Goal: Task Accomplishment & Management: Complete application form

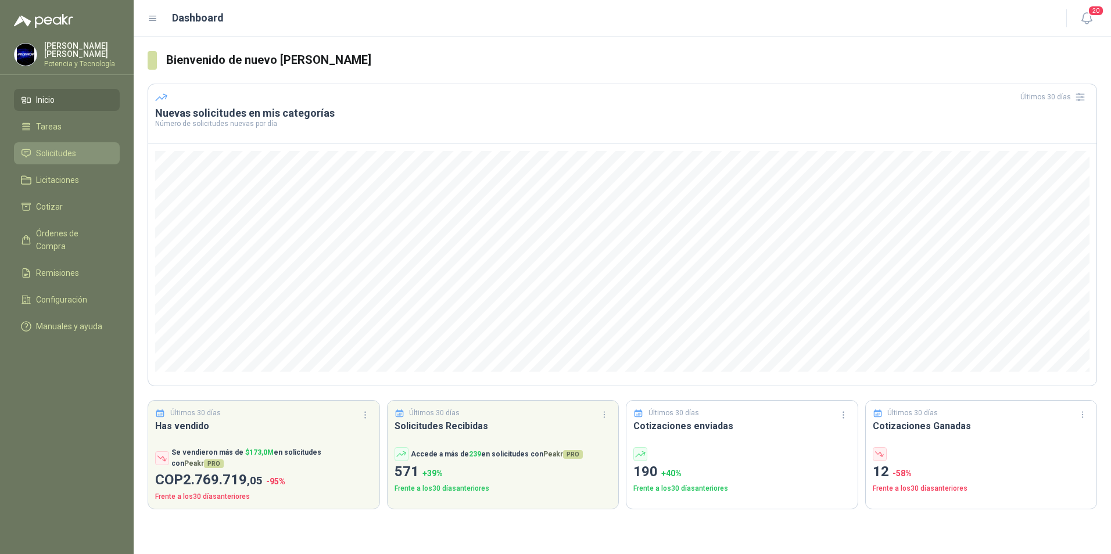
click at [62, 147] on span "Solicitudes" at bounding box center [56, 153] width 40 height 13
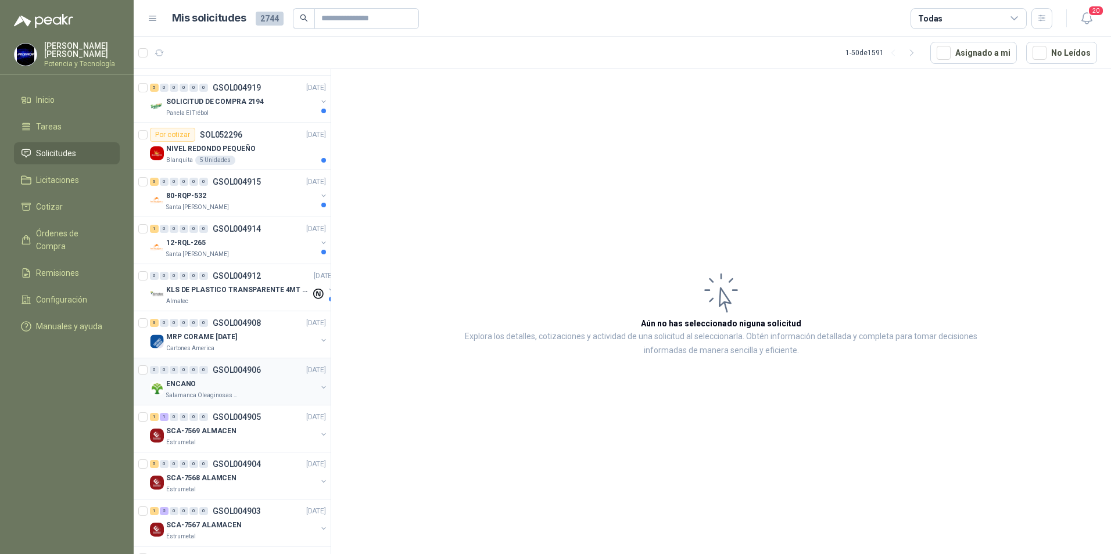
scroll to position [174, 0]
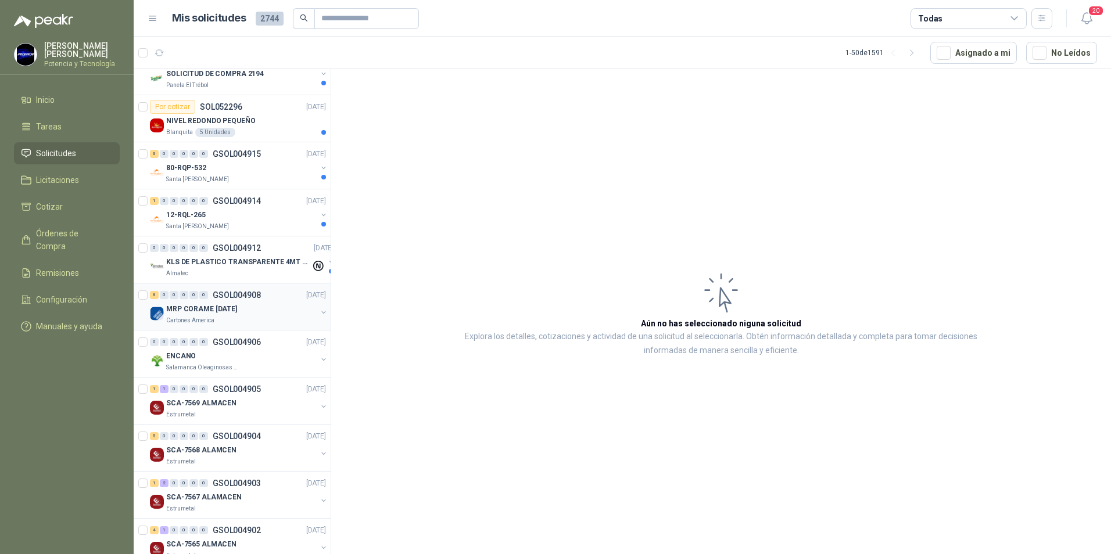
click at [215, 320] on div "Cartones America" at bounding box center [241, 320] width 150 height 9
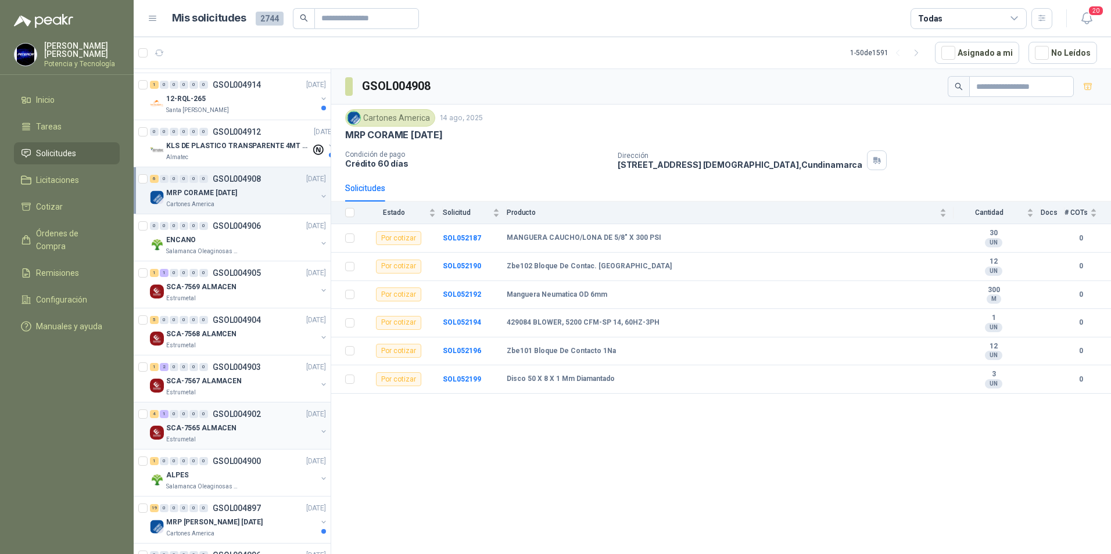
scroll to position [349, 0]
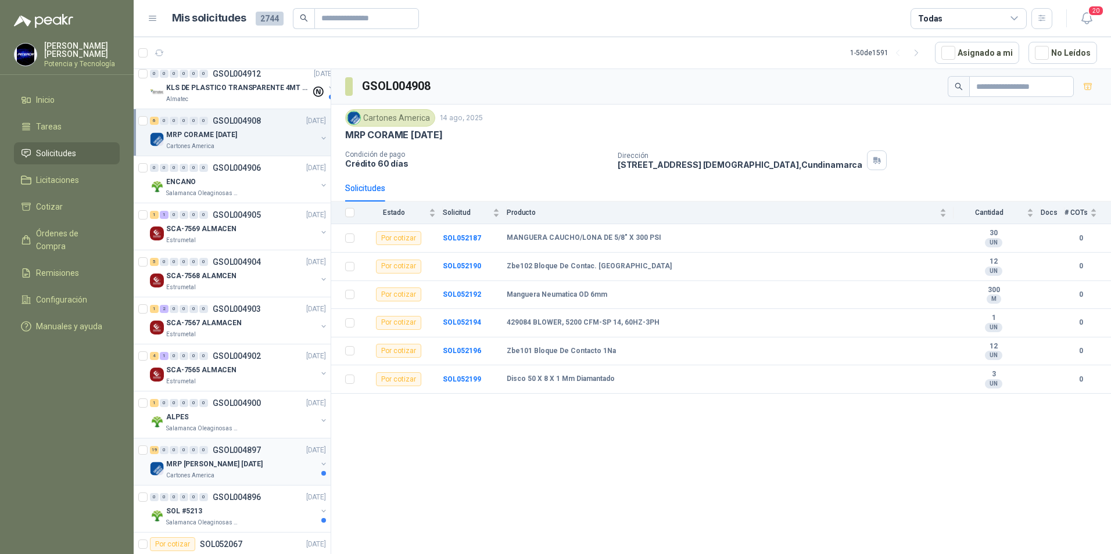
click at [211, 461] on p "MRP [PERSON_NAME] [DATE]" at bounding box center [214, 464] width 96 height 11
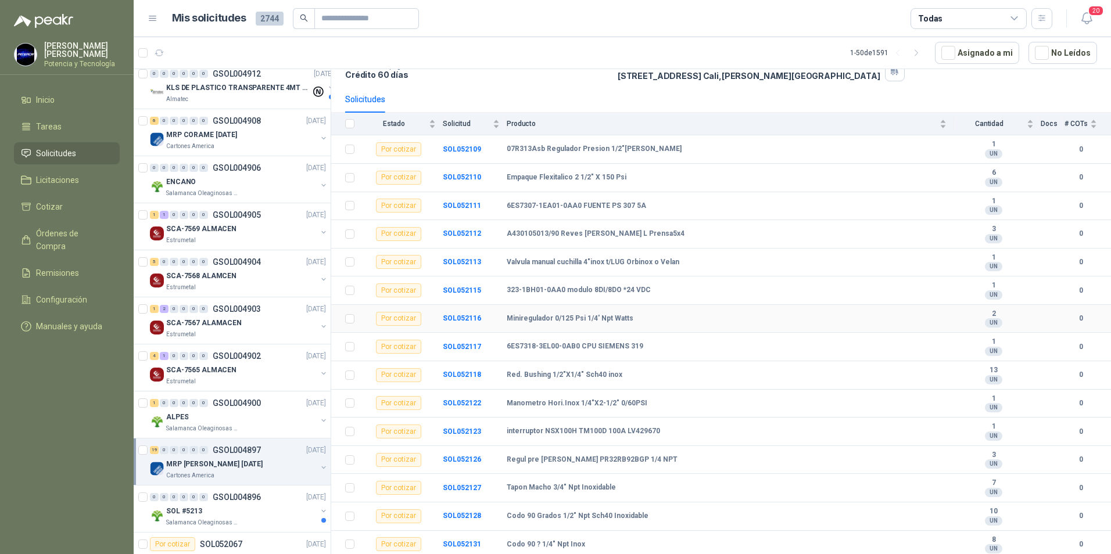
scroll to position [116, 0]
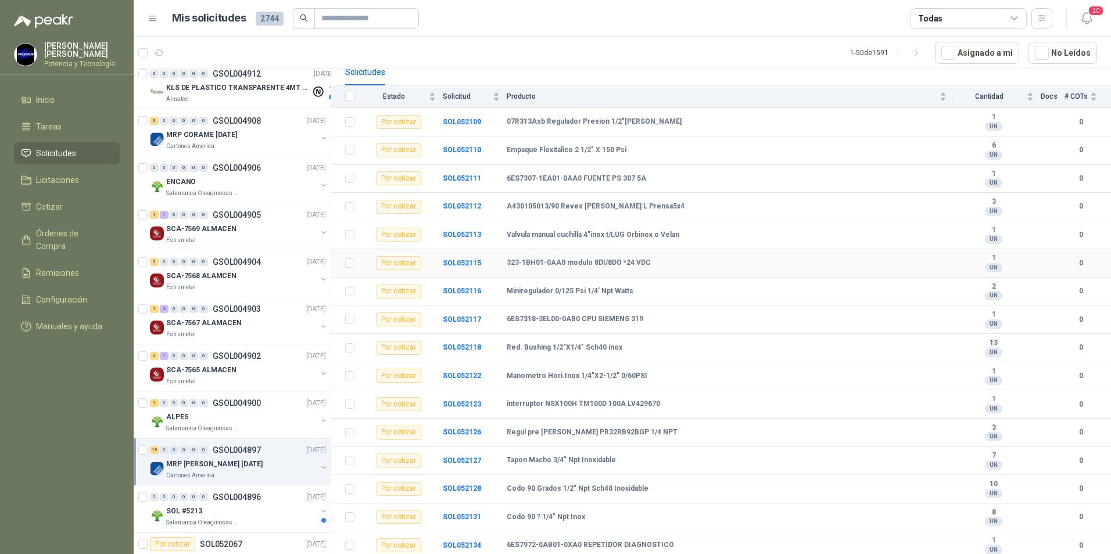
click at [547, 276] on td "323-1BH01-0AA0 modulo 8DI/8DO *24 VDC" at bounding box center [730, 263] width 447 height 28
click at [469, 318] on b "SOL052117" at bounding box center [462, 319] width 38 height 8
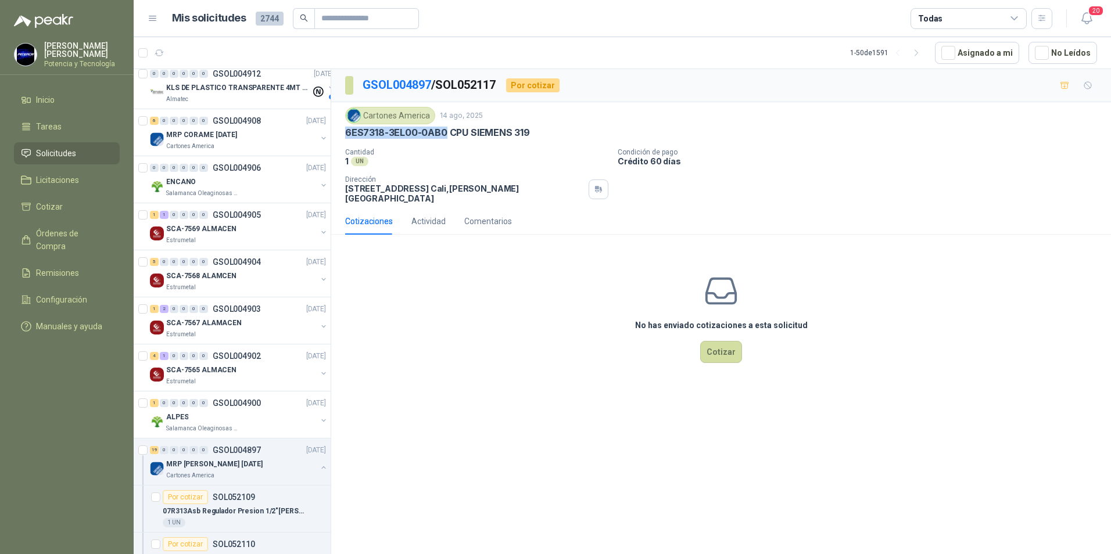
drag, startPoint x: 344, startPoint y: 131, endPoint x: 444, endPoint y: 139, distance: 100.3
click at [444, 139] on div "Cartones America 14 ago, 2025 6ES7318-3EL00-0AB0 CPU SIEMENS 319 Cantidad 1 UN…" at bounding box center [721, 155] width 780 height 106
copy p "6ES7318-3EL00-0AB0"
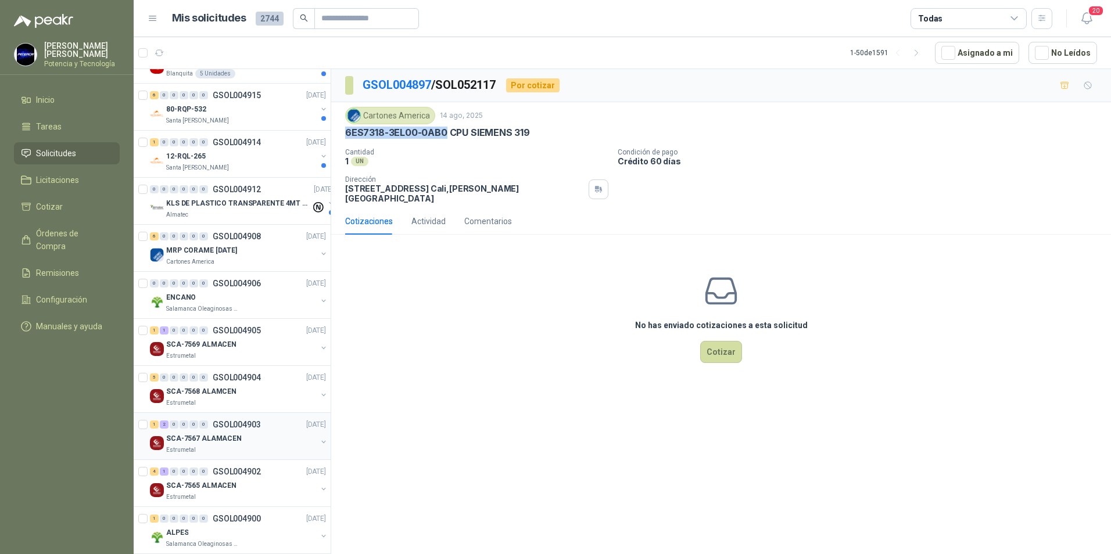
scroll to position [523, 0]
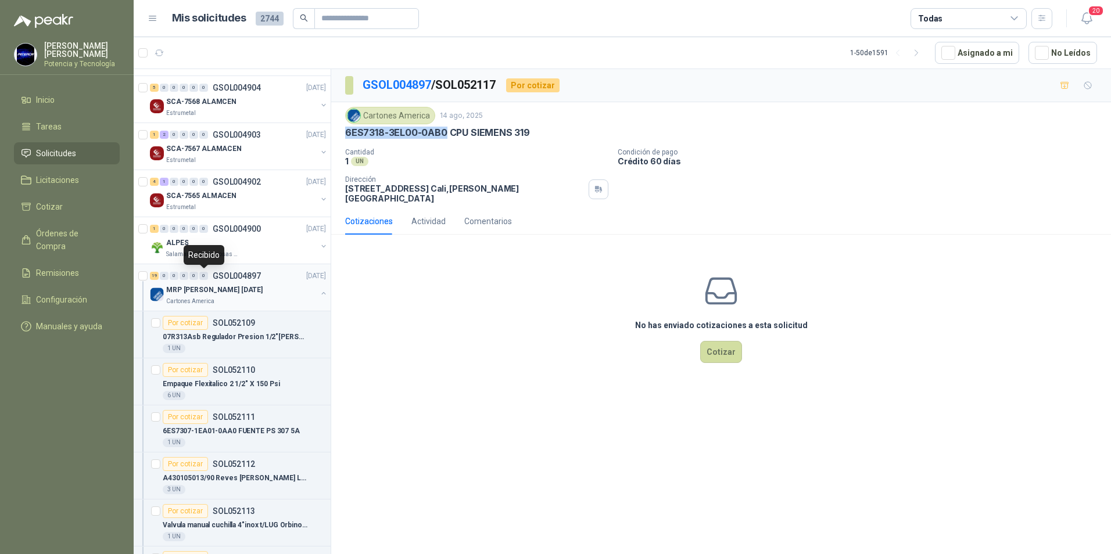
click at [205, 290] on p "MRP [PERSON_NAME] [DATE]" at bounding box center [214, 290] width 96 height 11
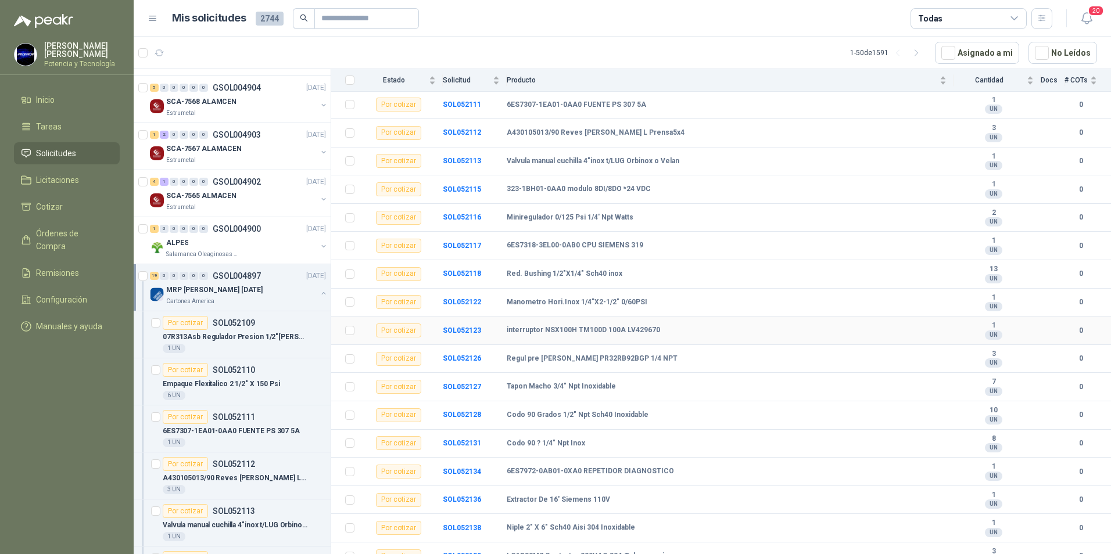
scroll to position [203, 0]
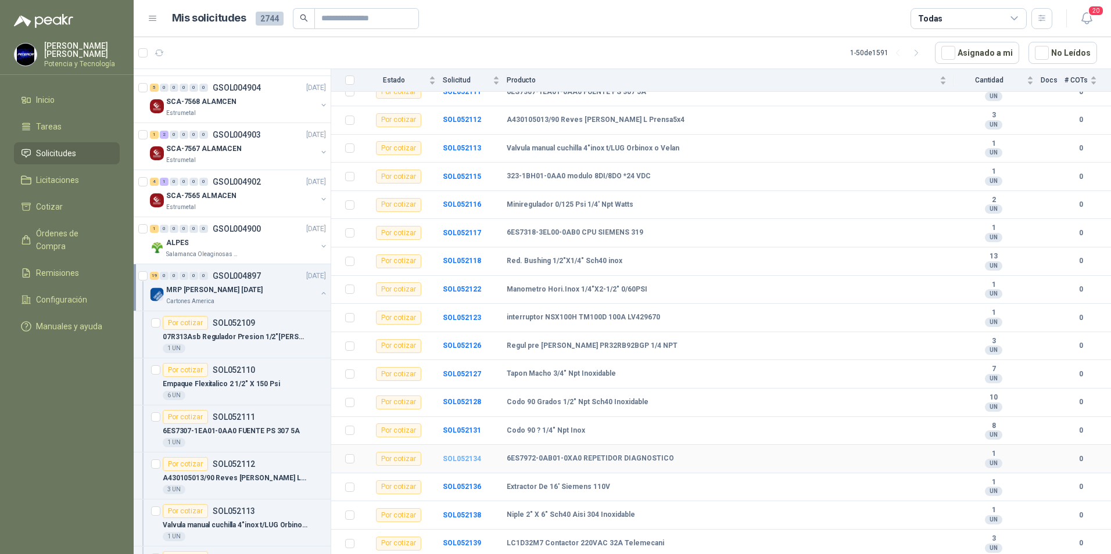
click at [455, 455] on b "SOL052134" at bounding box center [462, 459] width 38 height 8
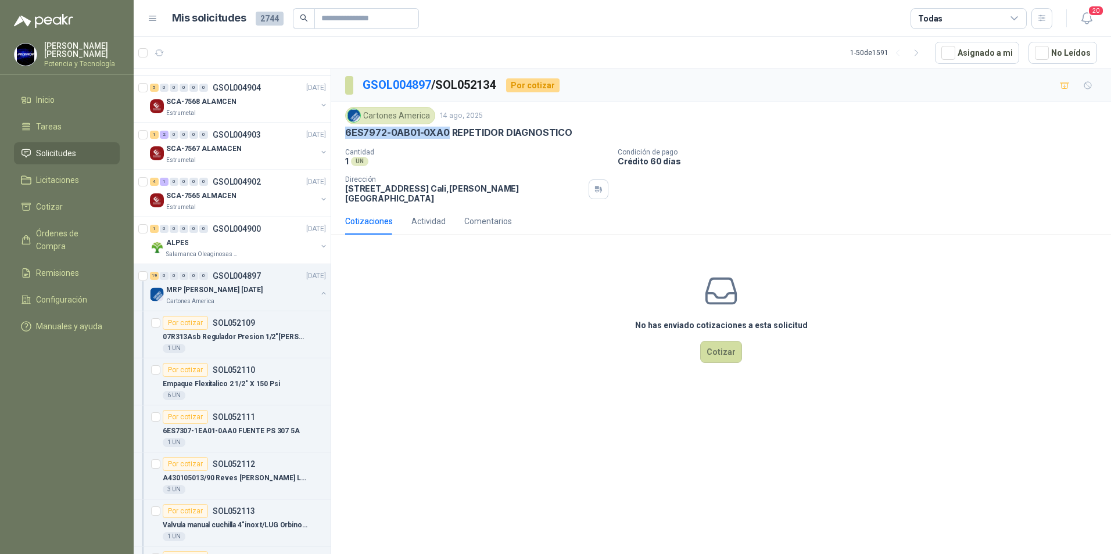
drag, startPoint x: 347, startPoint y: 131, endPoint x: 448, endPoint y: 133, distance: 100.5
click at [448, 133] on p "6ES7972-0AB01-0XA0 REPETIDOR DIAGNOSTICO" at bounding box center [458, 133] width 227 height 12
copy p "6ES7972-0AB01-0XA0"
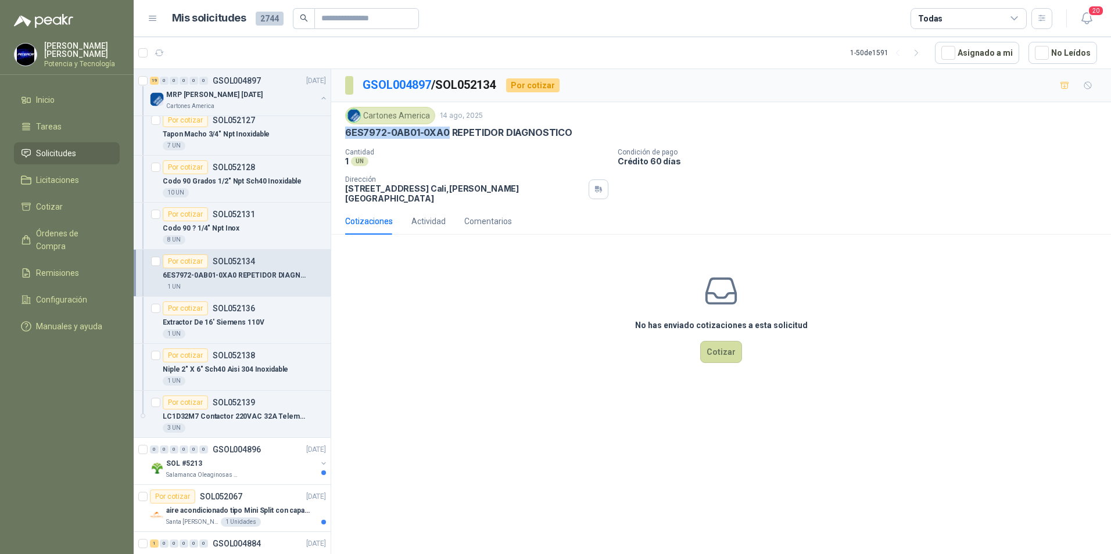
scroll to position [1336, 0]
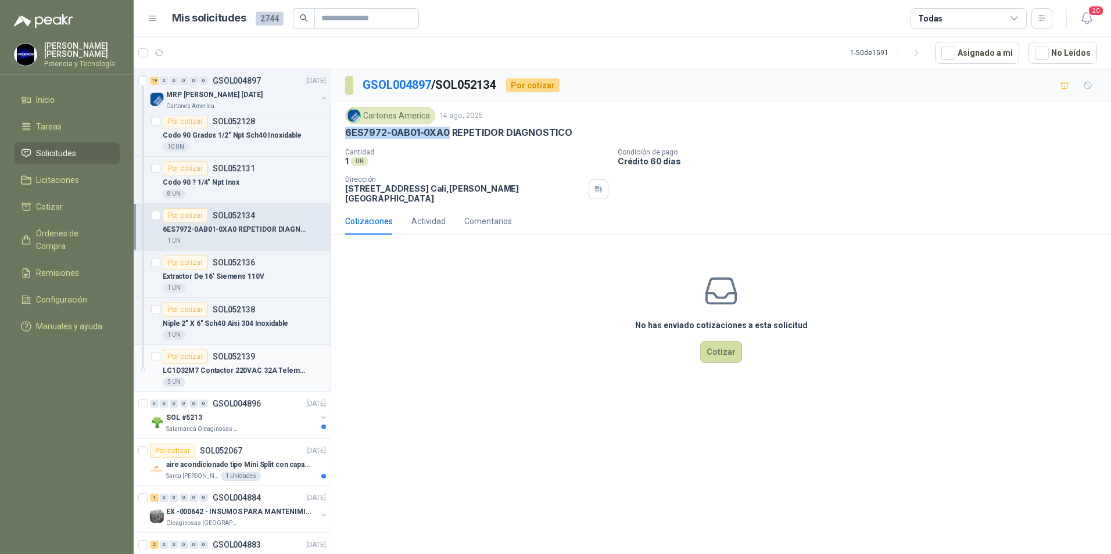
click at [189, 381] on div "3 UN" at bounding box center [244, 382] width 163 height 9
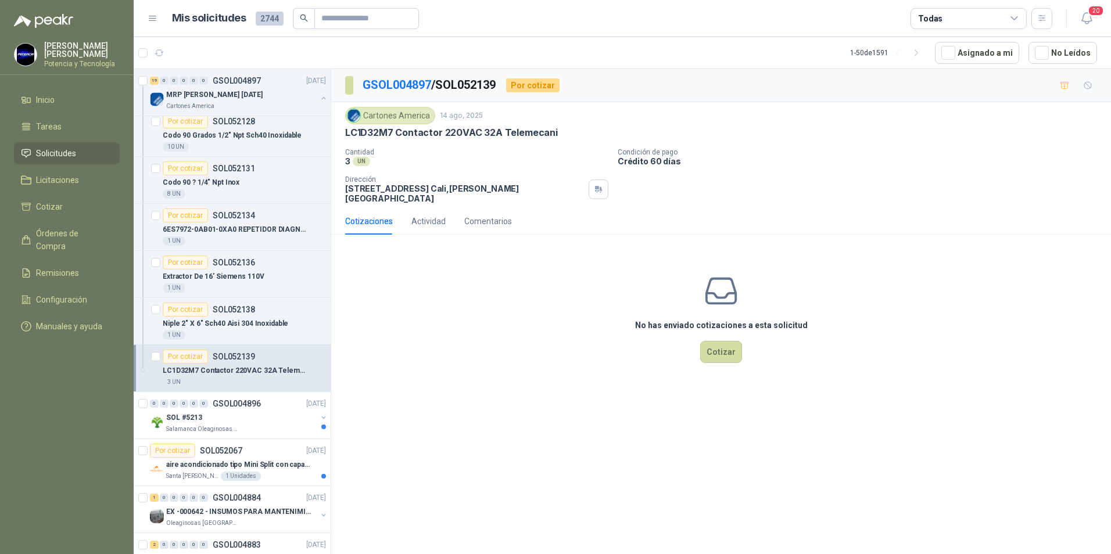
click at [702, 331] on div "No has enviado cotizaciones a esta solicitud Cotizar" at bounding box center [721, 318] width 780 height 148
click at [724, 346] on button "Cotizar" at bounding box center [721, 352] width 42 height 22
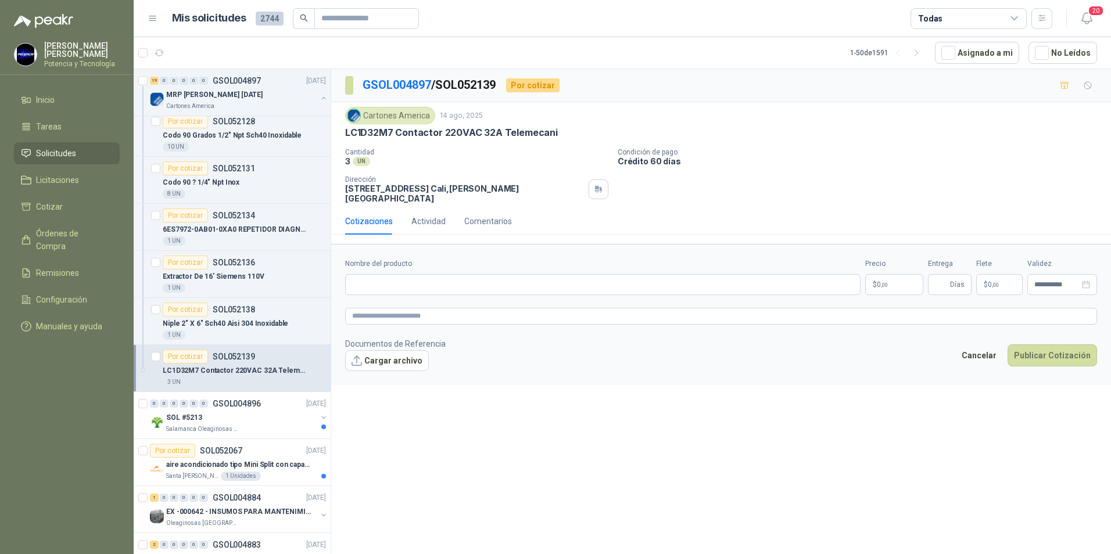
click at [1098, 170] on div "Cartones America 14 ago, 2025 LC1D32M7 Contactor 220VAC 32A Telemecani Cantidad…" at bounding box center [721, 155] width 780 height 106
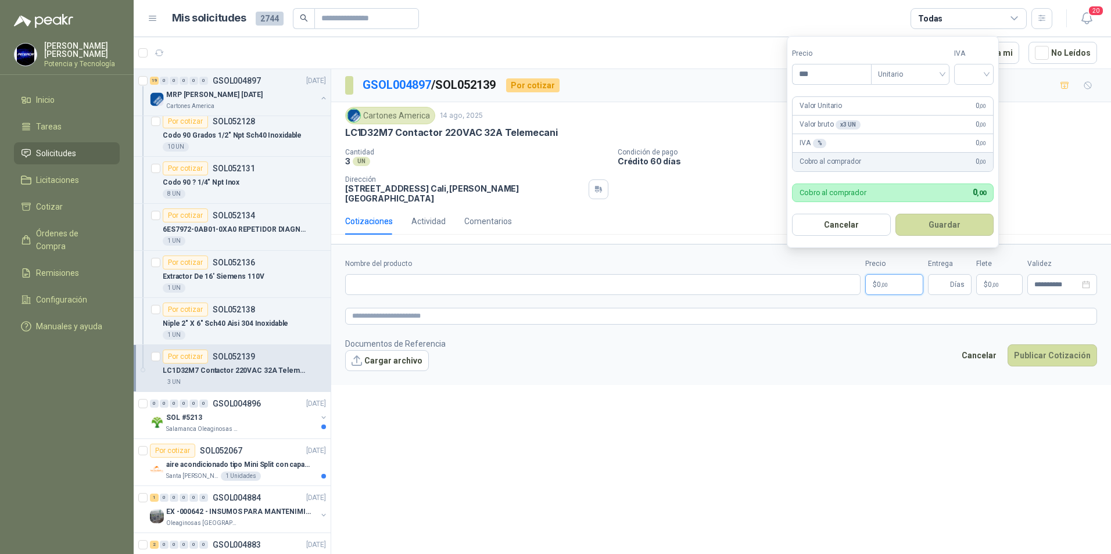
click at [895, 282] on p "$ 0 ,00" at bounding box center [894, 284] width 58 height 21
type input "*********"
click at [980, 68] on input "search" at bounding box center [974, 72] width 26 height 17
click at [974, 99] on div "19%" at bounding box center [976, 98] width 21 height 13
click at [944, 227] on button "Guardar" at bounding box center [946, 225] width 100 height 22
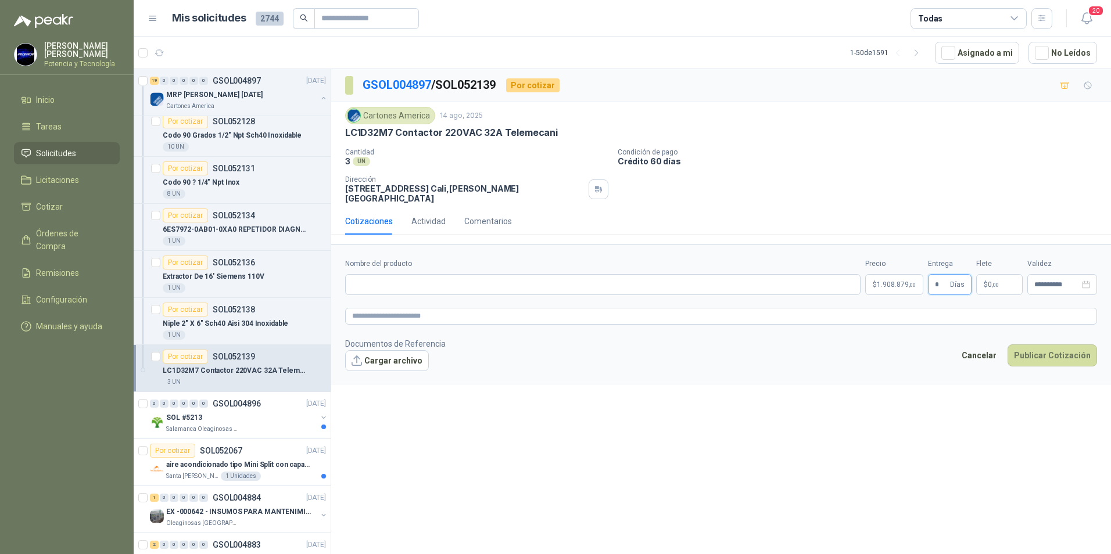
type input "*"
click at [429, 282] on input "Nombre del producto" at bounding box center [602, 284] width 515 height 21
paste input "**********"
type input "**********"
click at [1007, 345] on button "Publicar Cotización" at bounding box center [1051, 356] width 89 height 22
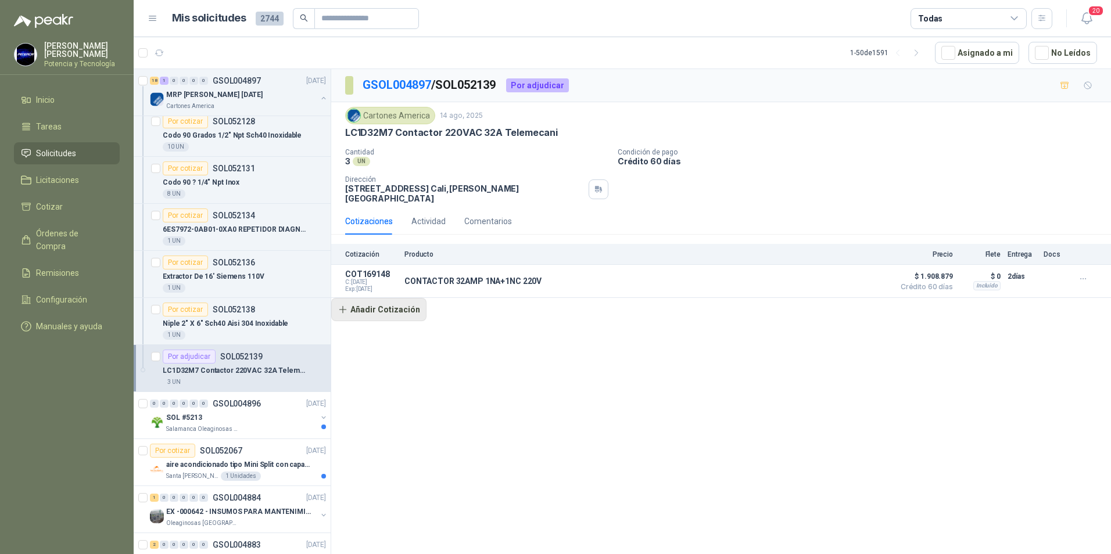
click at [370, 303] on button "Añadir Cotización" at bounding box center [378, 309] width 95 height 23
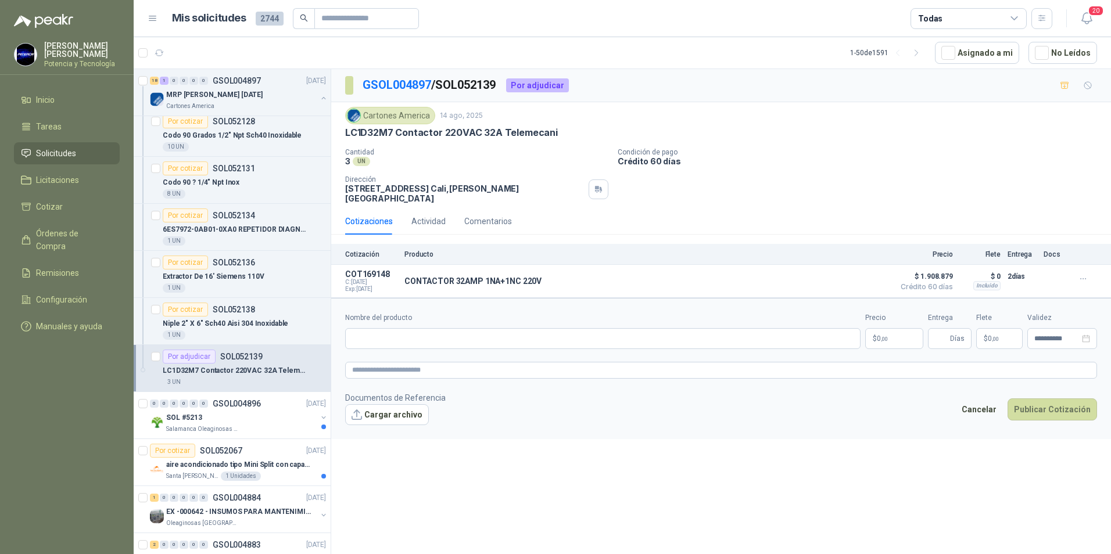
click at [1011, 439] on div "**********" at bounding box center [721, 313] width 780 height 489
click at [1043, 399] on button "Publicar Cotización" at bounding box center [1051, 410] width 89 height 22
click at [392, 329] on input "Nombre del producto" at bounding box center [602, 338] width 515 height 21
paste input "**********"
type input "**********"
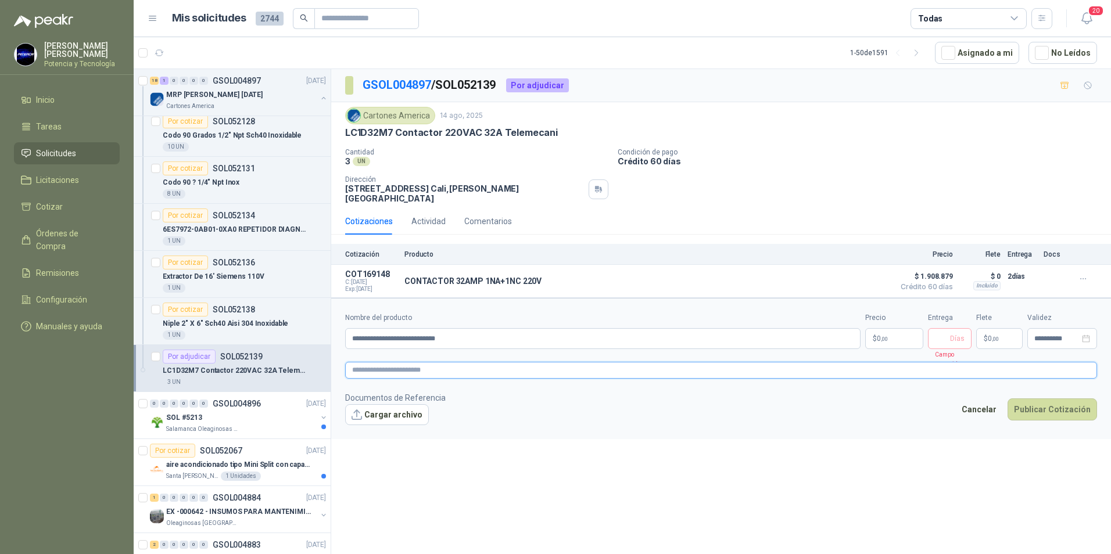
click at [431, 362] on textarea at bounding box center [721, 370] width 752 height 17
paste textarea "**********"
type textarea "**********"
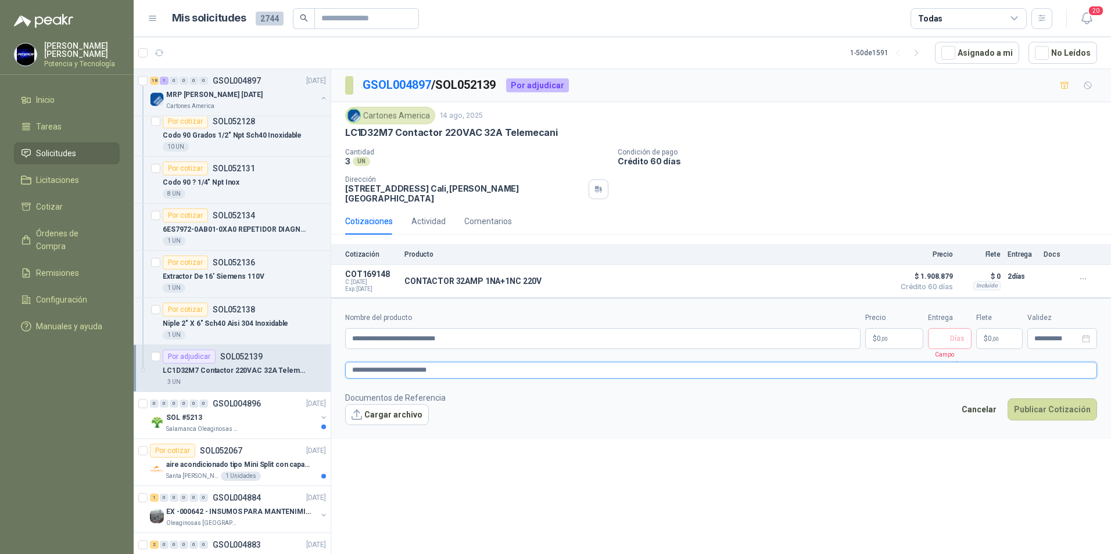
type textarea "**********"
click at [944, 329] on input "Entrega" at bounding box center [941, 339] width 13 height 20
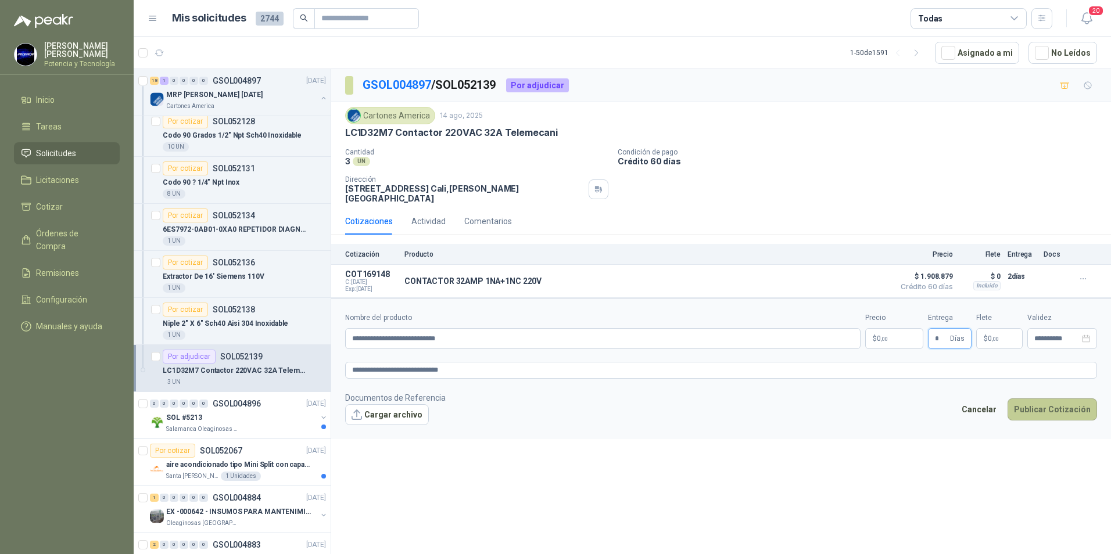
type input "*"
drag, startPoint x: 1053, startPoint y: 403, endPoint x: 1009, endPoint y: 443, distance: 59.2
click at [1057, 404] on button "Publicar Cotización" at bounding box center [1051, 410] width 89 height 22
click at [1043, 403] on button "Publicar Cotización" at bounding box center [1051, 410] width 89 height 22
drag, startPoint x: 1047, startPoint y: 400, endPoint x: 1025, endPoint y: 386, distance: 26.4
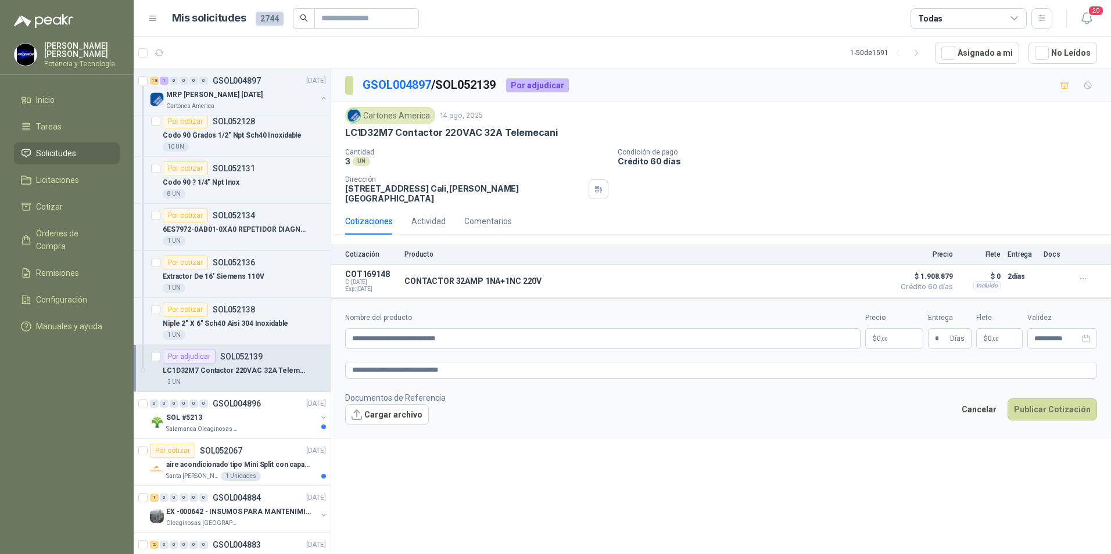
click at [1042, 399] on button "Publicar Cotización" at bounding box center [1051, 410] width 89 height 22
click at [975, 404] on button "Cancelar" at bounding box center [979, 410] width 48 height 22
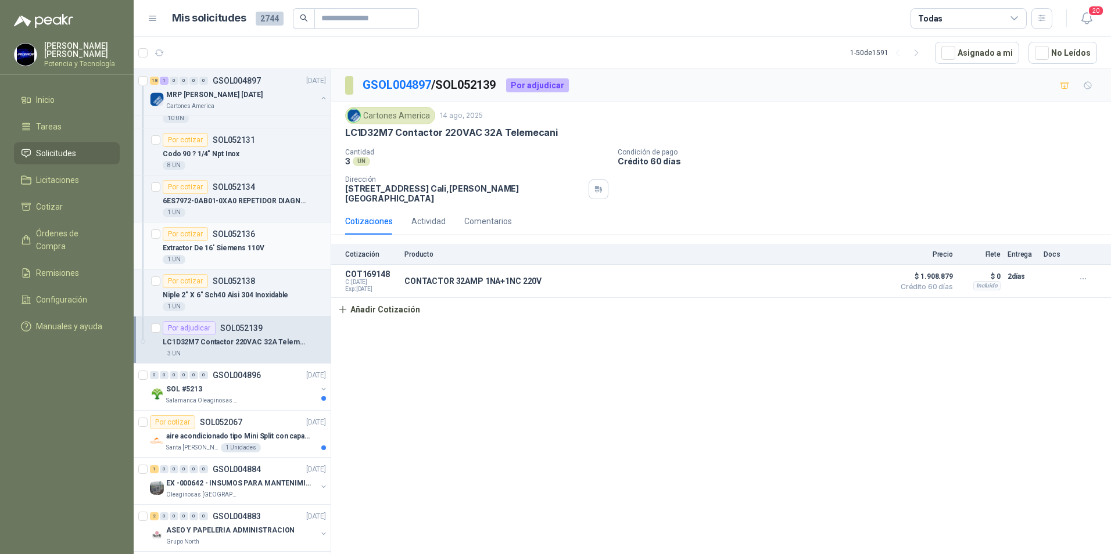
scroll to position [1336, 0]
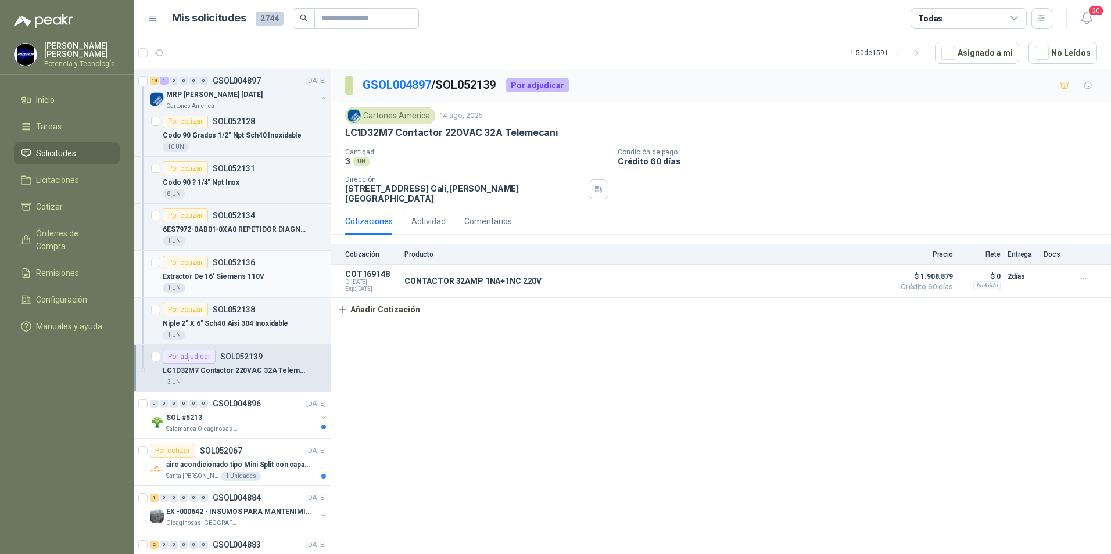
click at [241, 286] on div "1 UN" at bounding box center [244, 288] width 163 height 9
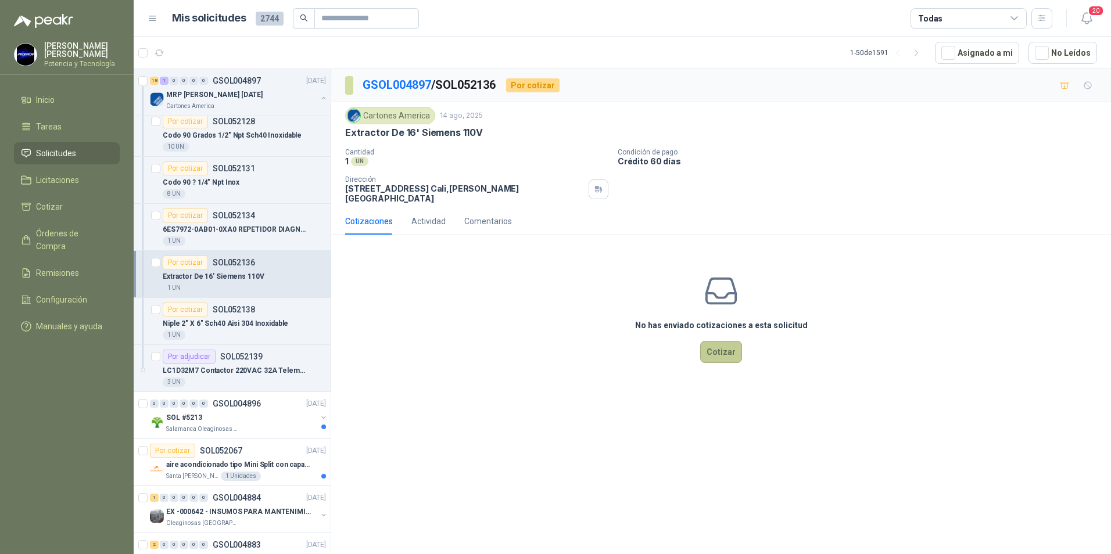
click at [714, 341] on button "Cotizar" at bounding box center [721, 352] width 42 height 22
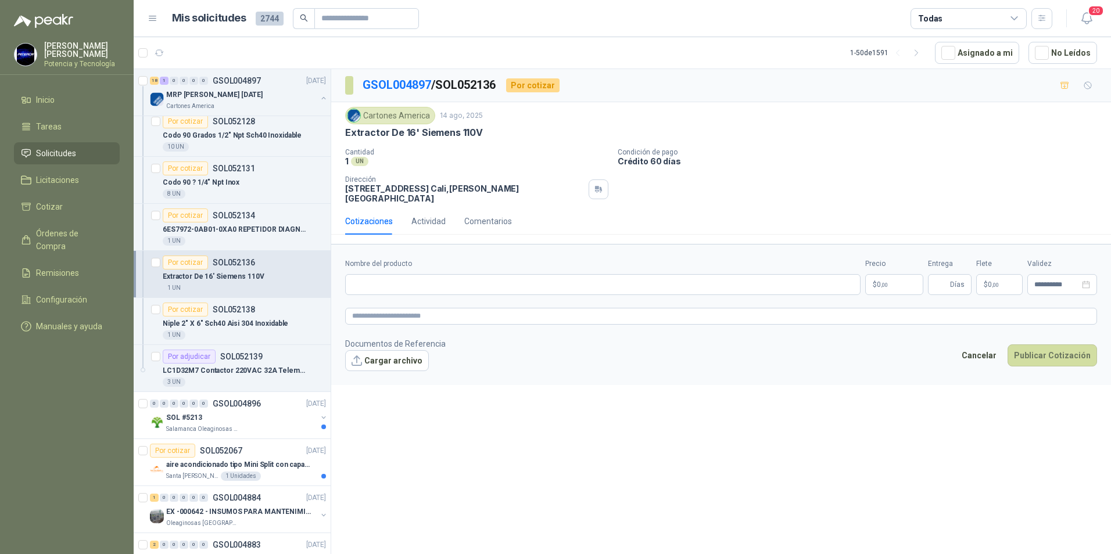
click at [1101, 148] on div "Cartones America 14 ago, 2025 Extractor De 16' Siemens 110V Cantidad 1 UN Cond…" at bounding box center [721, 155] width 780 height 106
click at [393, 274] on input "Nombre del producto" at bounding box center [602, 284] width 515 height 21
paste input "**********"
type input "**********"
click at [1007, 345] on button "Publicar Cotización" at bounding box center [1051, 356] width 89 height 22
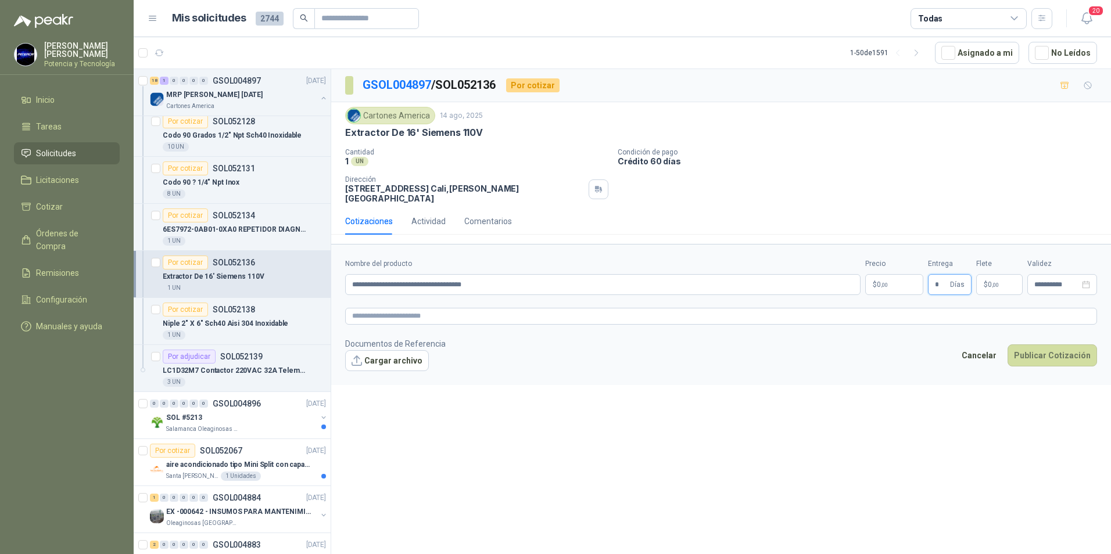
type input "*"
click at [902, 284] on p "$ 0 ,00" at bounding box center [894, 284] width 58 height 21
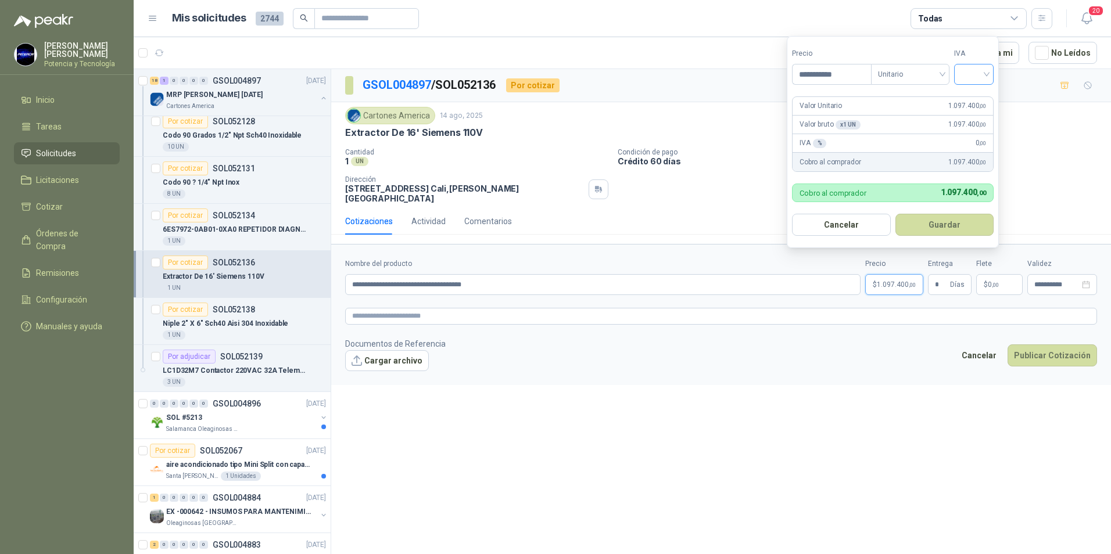
type input "**********"
click at [982, 71] on input "search" at bounding box center [974, 72] width 26 height 17
click at [967, 95] on div "19%" at bounding box center [976, 98] width 21 height 13
click at [953, 224] on button "Guardar" at bounding box center [946, 225] width 100 height 22
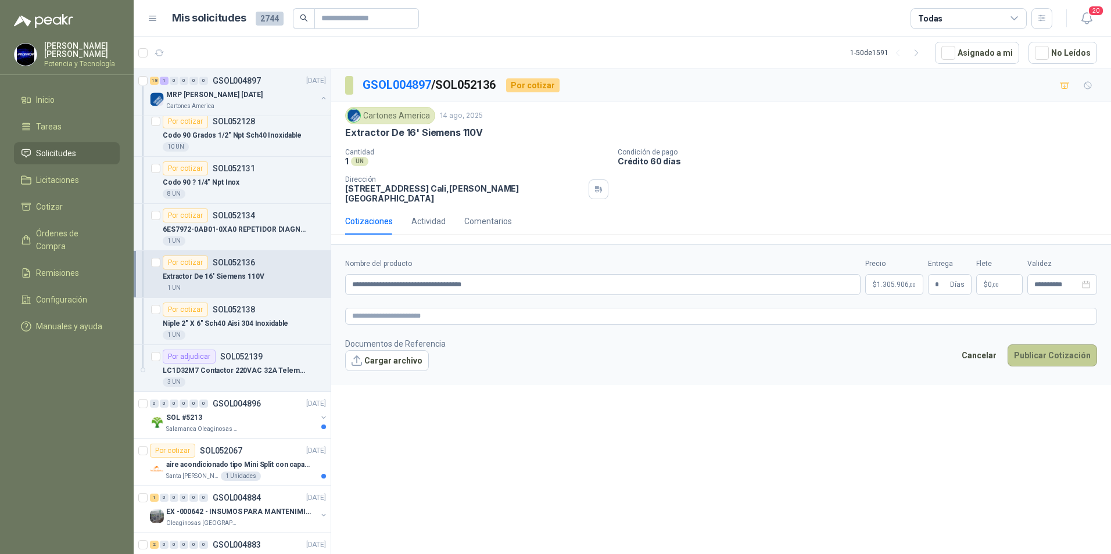
click at [1065, 353] on button "Publicar Cotización" at bounding box center [1051, 356] width 89 height 22
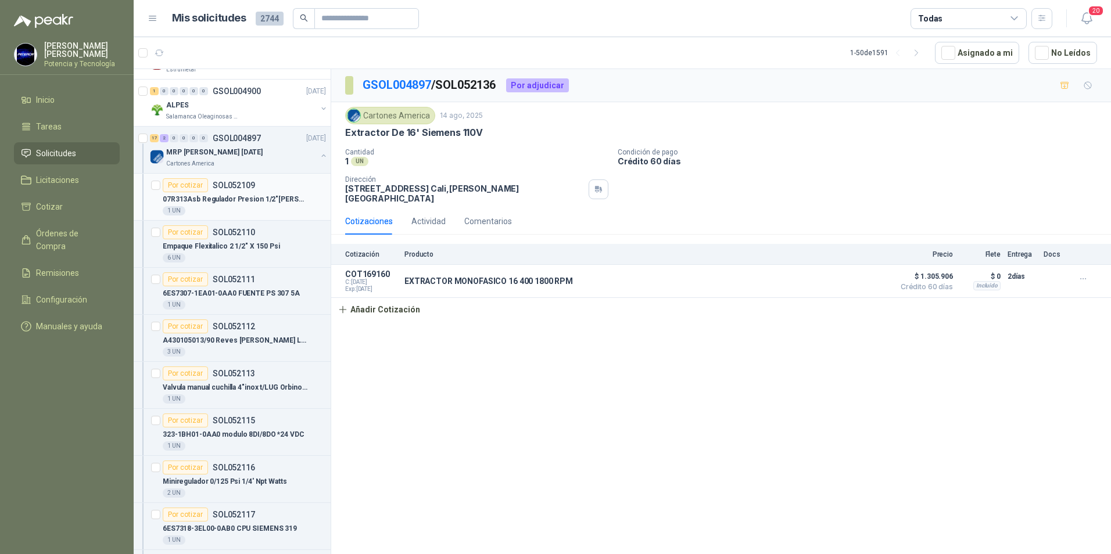
scroll to position [639, 0]
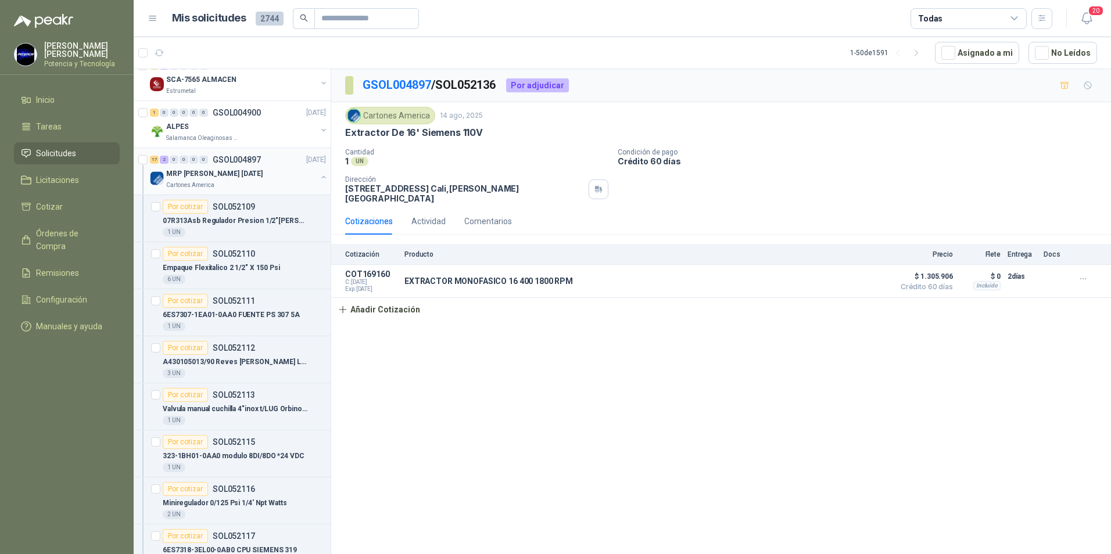
click at [227, 180] on div "MRP [PERSON_NAME] [DATE]" at bounding box center [241, 174] width 150 height 14
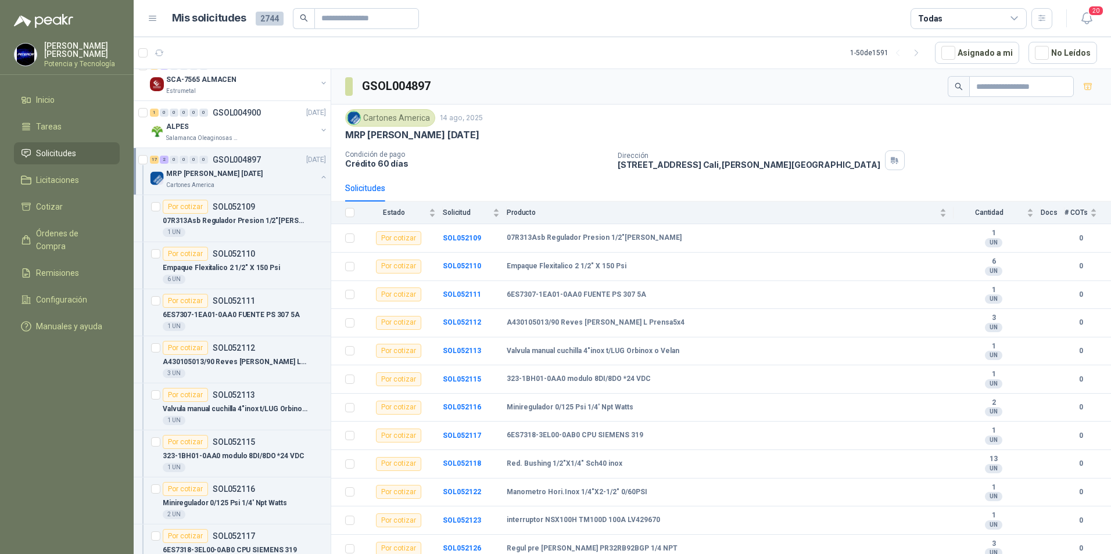
click at [229, 182] on div "Cartones America" at bounding box center [241, 185] width 150 height 9
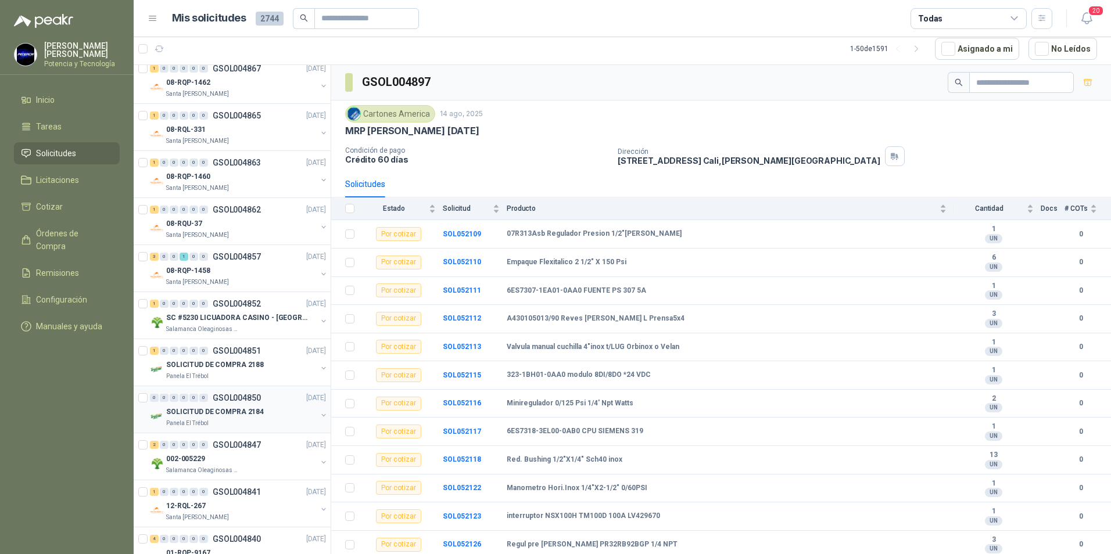
scroll to position [988, 0]
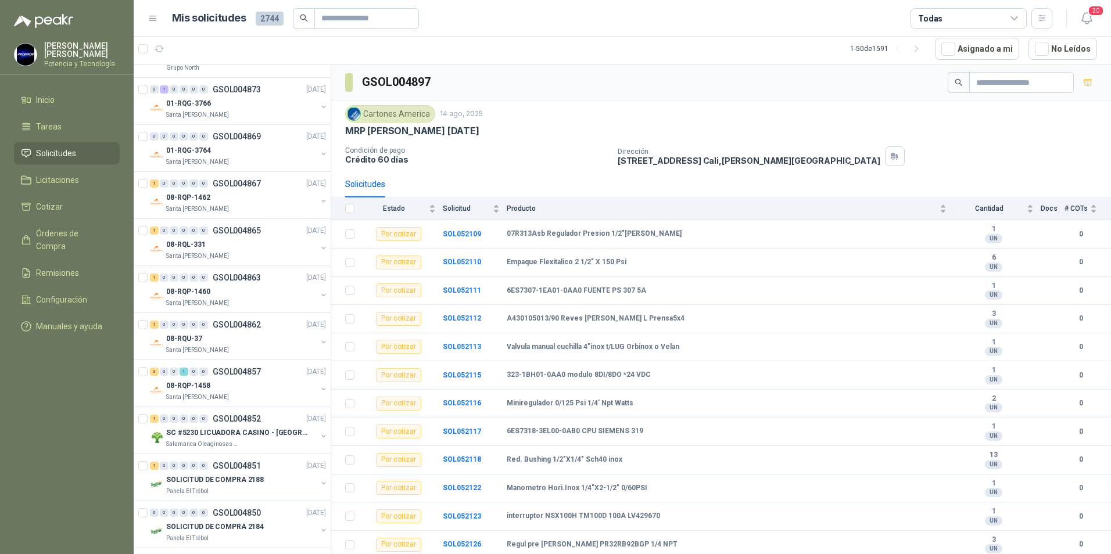
click at [1095, 176] on div "Solicitudes" at bounding box center [721, 184] width 780 height 27
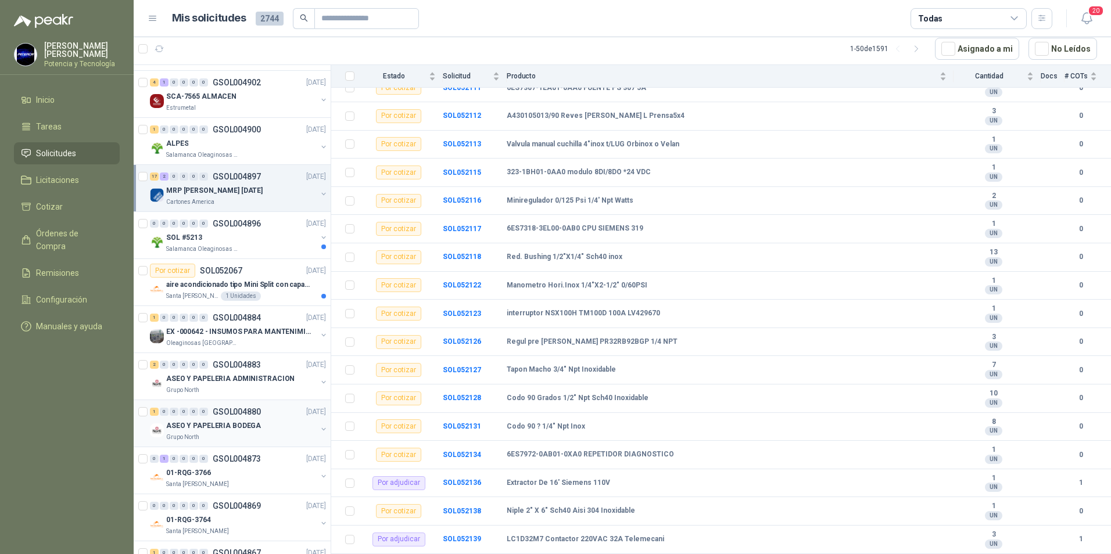
scroll to position [407, 0]
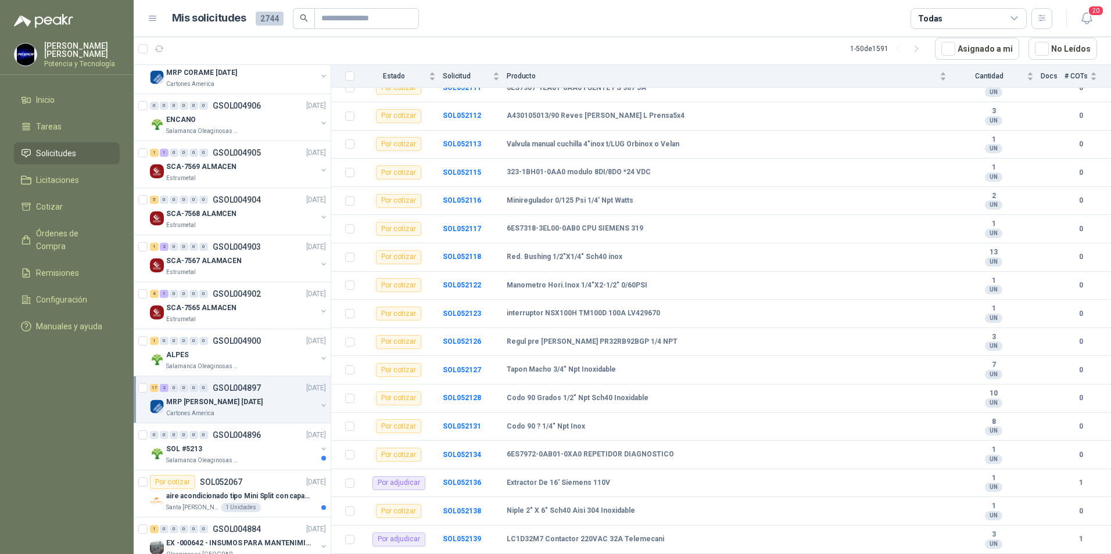
click at [216, 411] on div "Cartones America" at bounding box center [241, 413] width 150 height 9
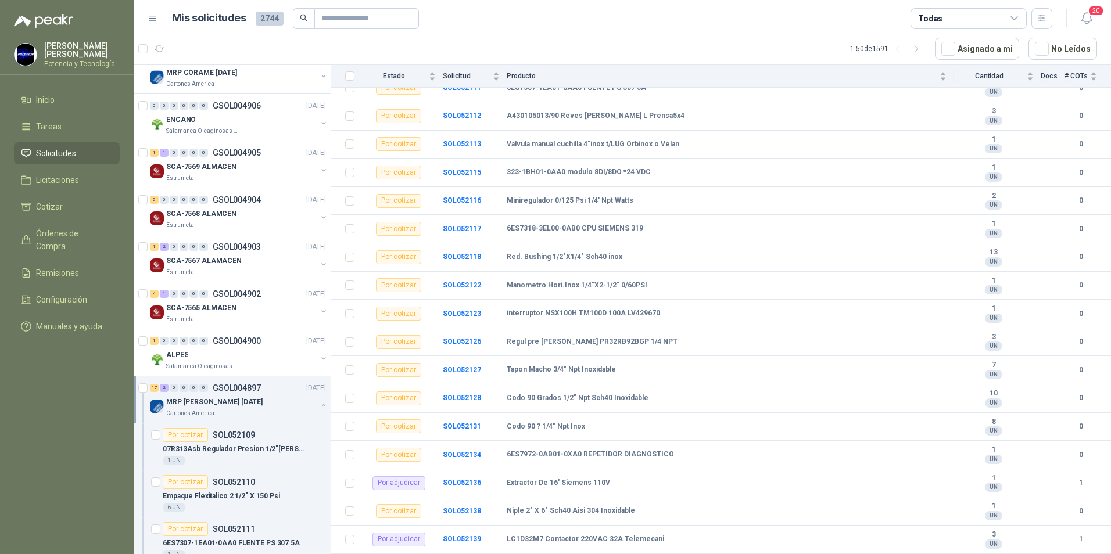
click at [175, 397] on p "MRP [PERSON_NAME] [DATE]" at bounding box center [214, 402] width 96 height 11
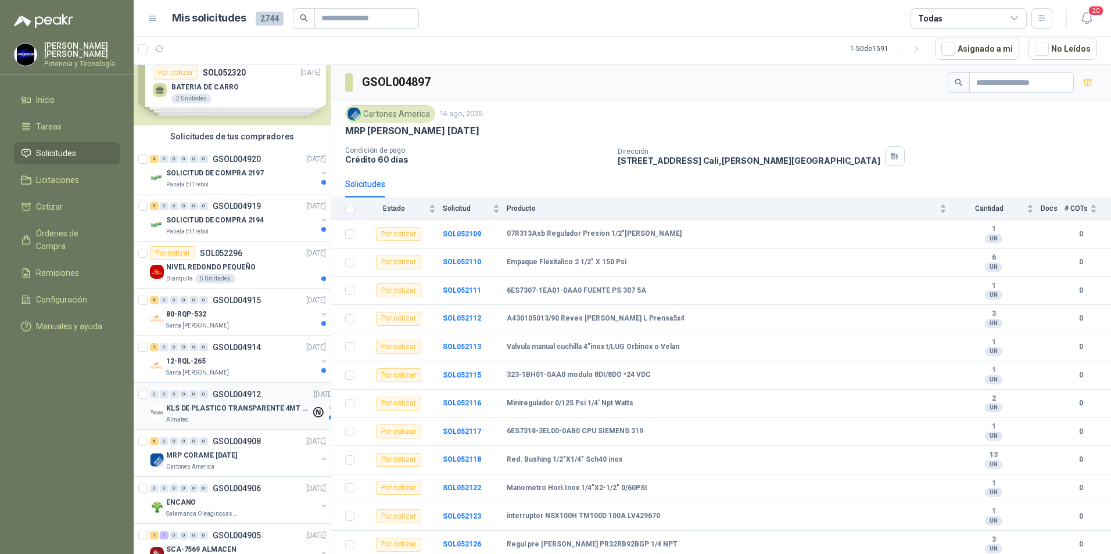
scroll to position [0, 0]
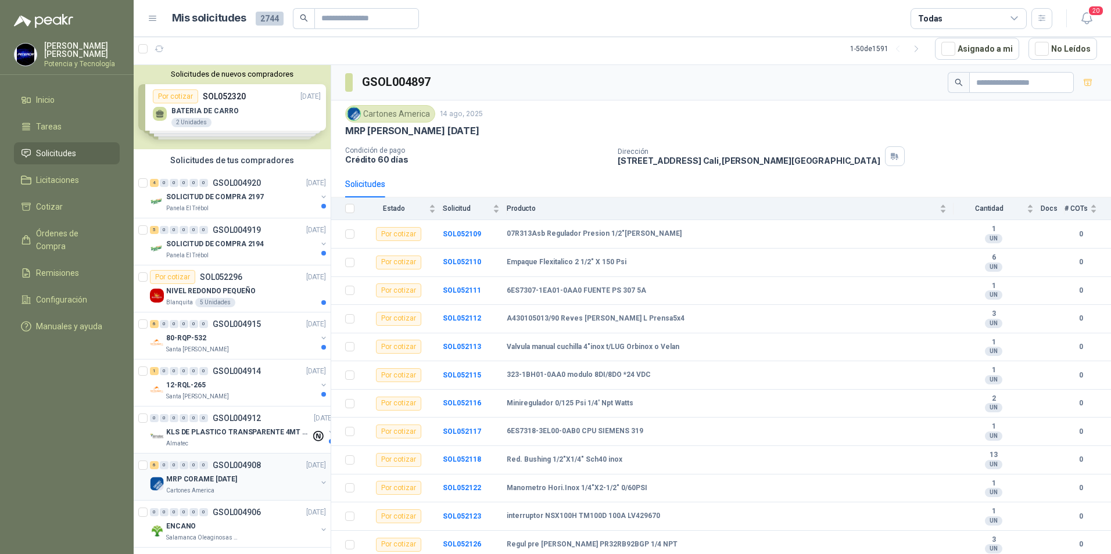
click at [213, 468] on p "GSOL004908" at bounding box center [237, 465] width 48 height 8
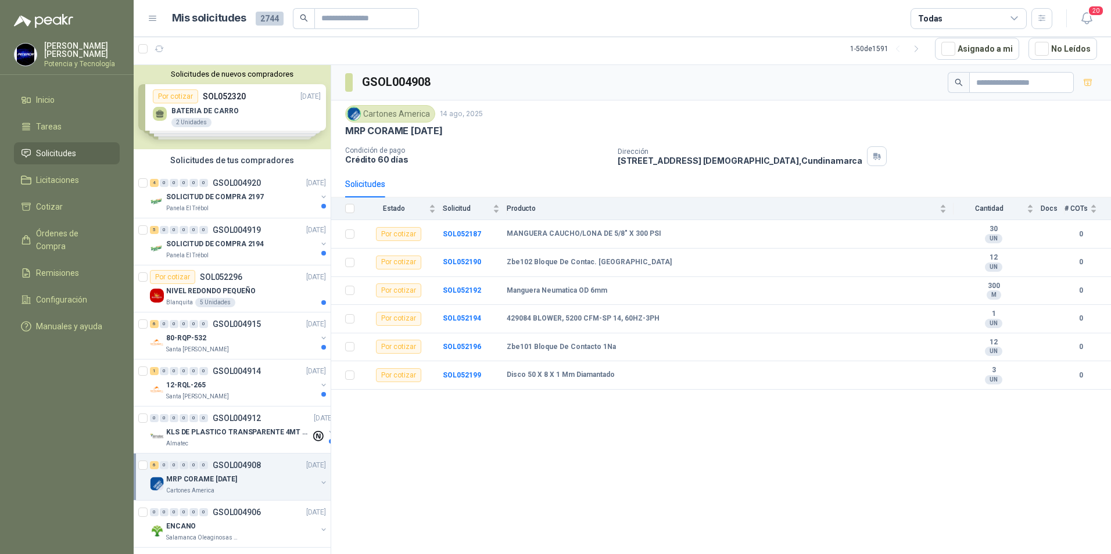
drag, startPoint x: 15, startPoint y: 389, endPoint x: 23, endPoint y: 381, distance: 11.5
click at [15, 389] on menu "[PERSON_NAME] Potencia y Tecnología Inicio Tareas Solicitudes Licitaciones Coti…" at bounding box center [67, 277] width 134 height 554
click at [404, 260] on div "Por cotizar" at bounding box center [398, 263] width 45 height 14
click at [464, 252] on td "SOL052190" at bounding box center [475, 263] width 64 height 28
click at [463, 261] on b "SOL052190" at bounding box center [462, 262] width 38 height 8
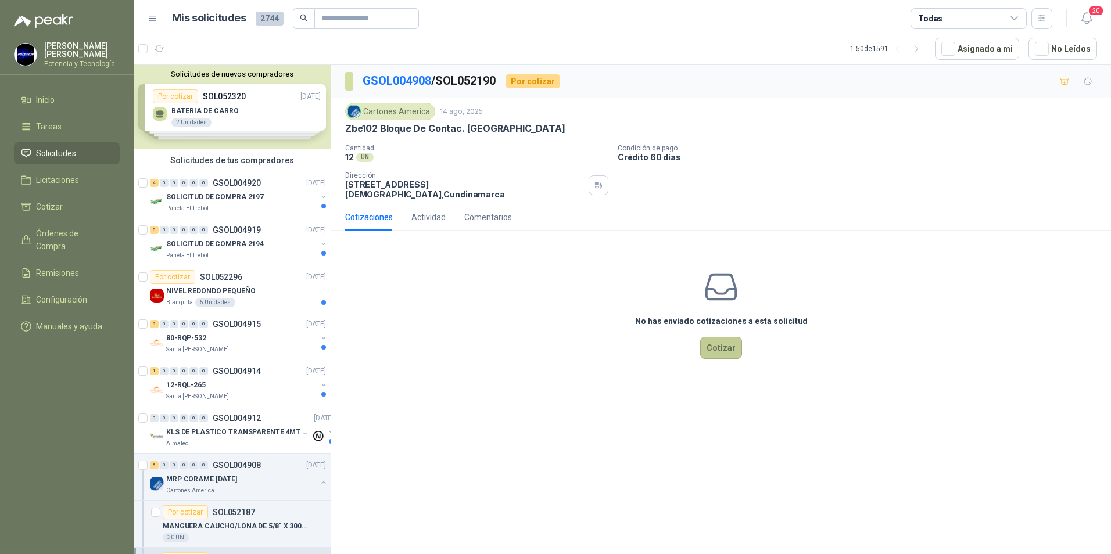
click at [726, 344] on button "Cotizar" at bounding box center [721, 348] width 42 height 22
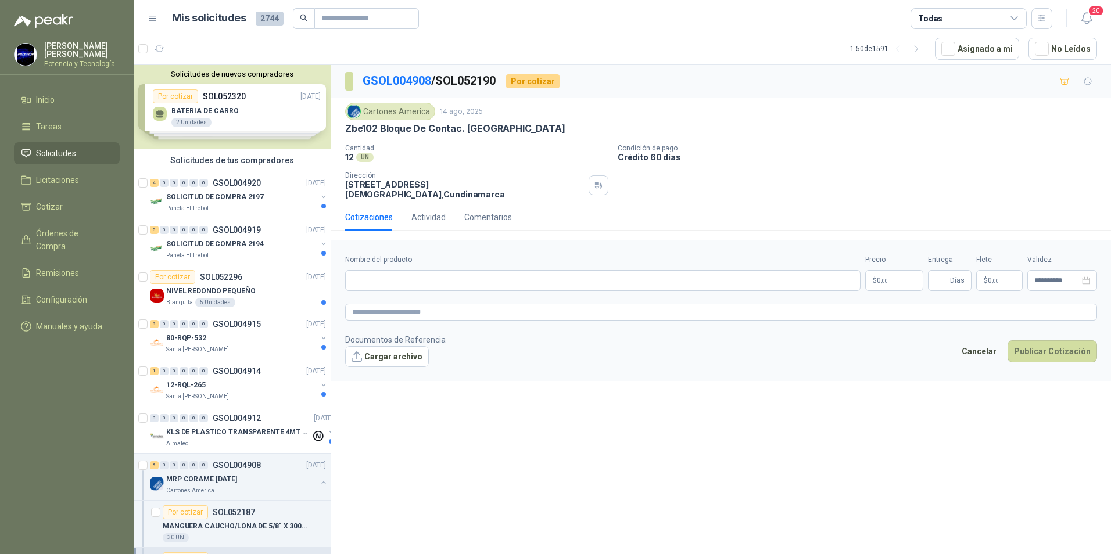
click at [909, 272] on p "$ 0 ,00" at bounding box center [894, 280] width 58 height 21
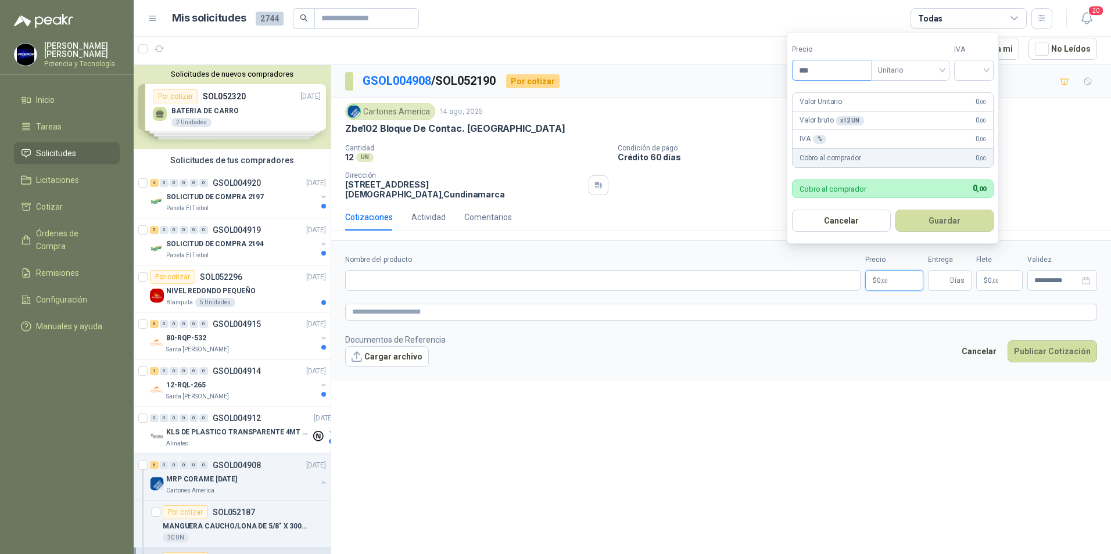
click at [823, 71] on input "***" at bounding box center [831, 70] width 78 height 20
click at [942, 72] on span "Unitario" at bounding box center [910, 70] width 64 height 17
type input "********"
click at [904, 91] on div "Unitario" at bounding box center [913, 94] width 60 height 13
click at [989, 72] on div at bounding box center [974, 70] width 40 height 21
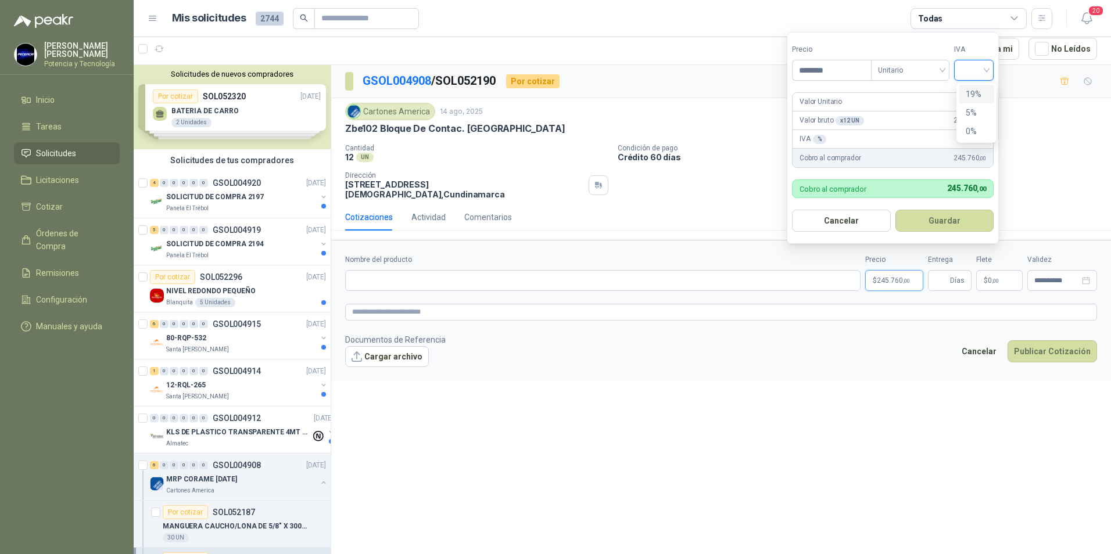
click at [973, 94] on div "19%" at bounding box center [976, 94] width 21 height 13
click at [942, 222] on button "Guardar" at bounding box center [946, 221] width 100 height 22
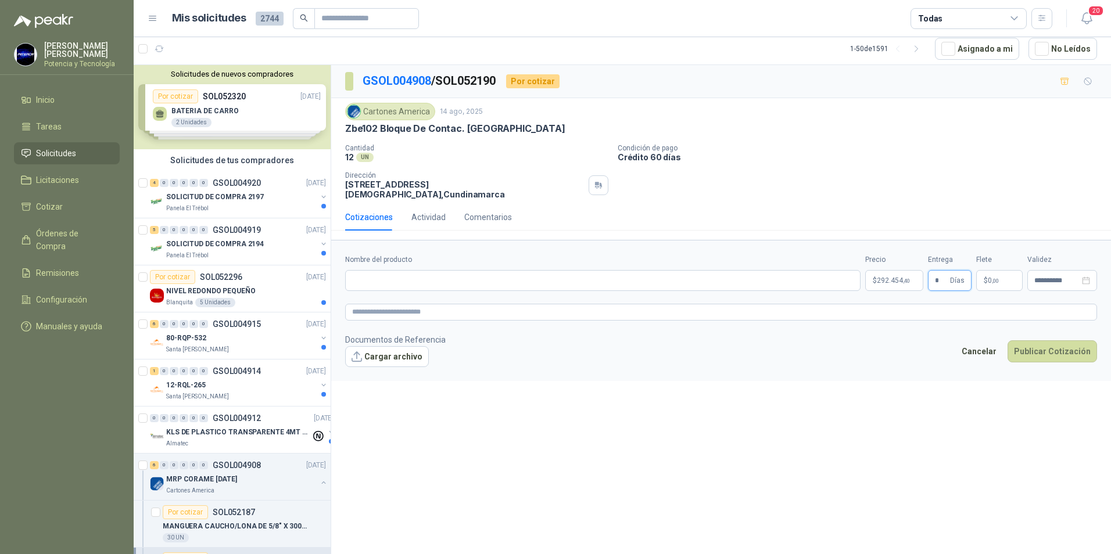
type input "*"
click at [1109, 382] on div "**********" at bounding box center [721, 309] width 780 height 489
click at [411, 278] on input "Nombre del producto" at bounding box center [602, 280] width 515 height 21
paste input "**********"
type input "**********"
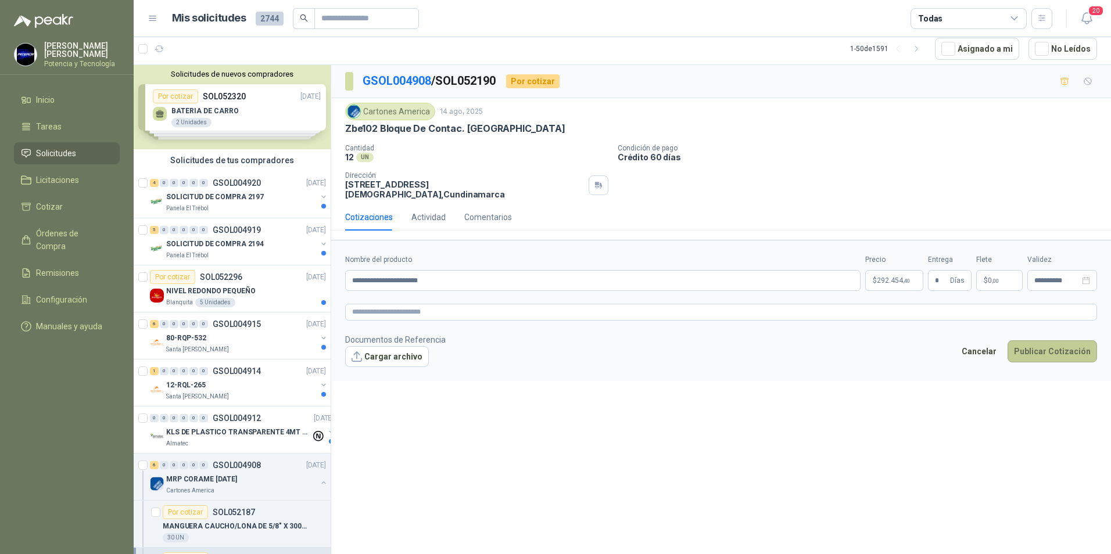
click at [1054, 343] on button "Publicar Cotización" at bounding box center [1051, 351] width 89 height 22
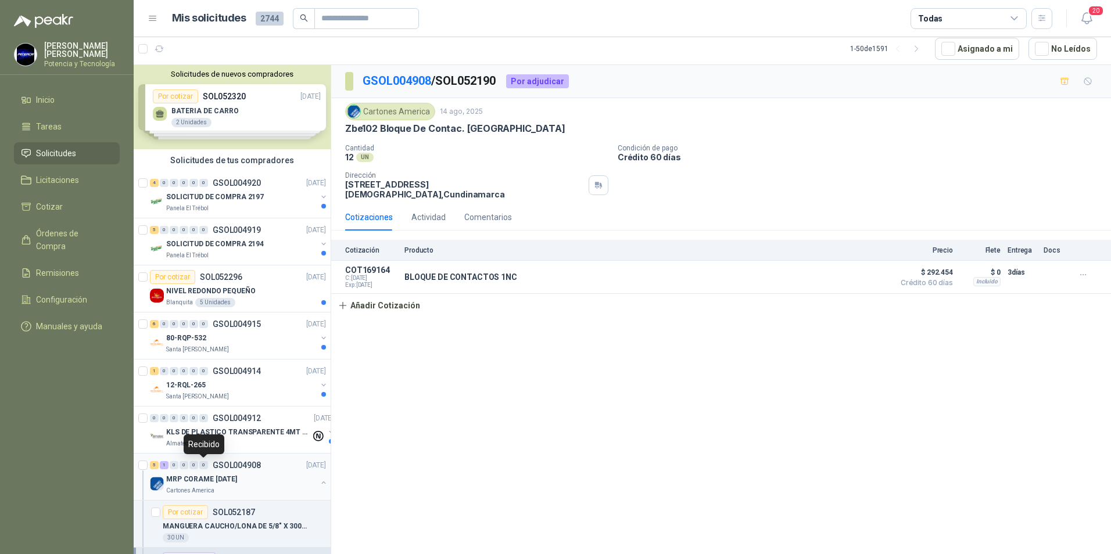
click at [200, 468] on div "0" at bounding box center [203, 465] width 9 height 8
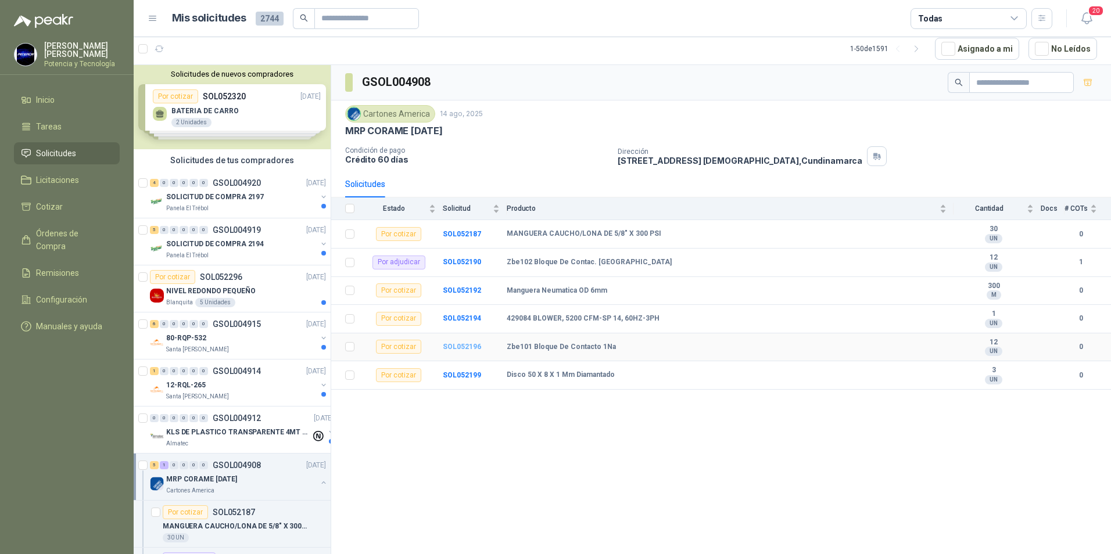
click at [453, 346] on b "SOL052196" at bounding box center [462, 347] width 38 height 8
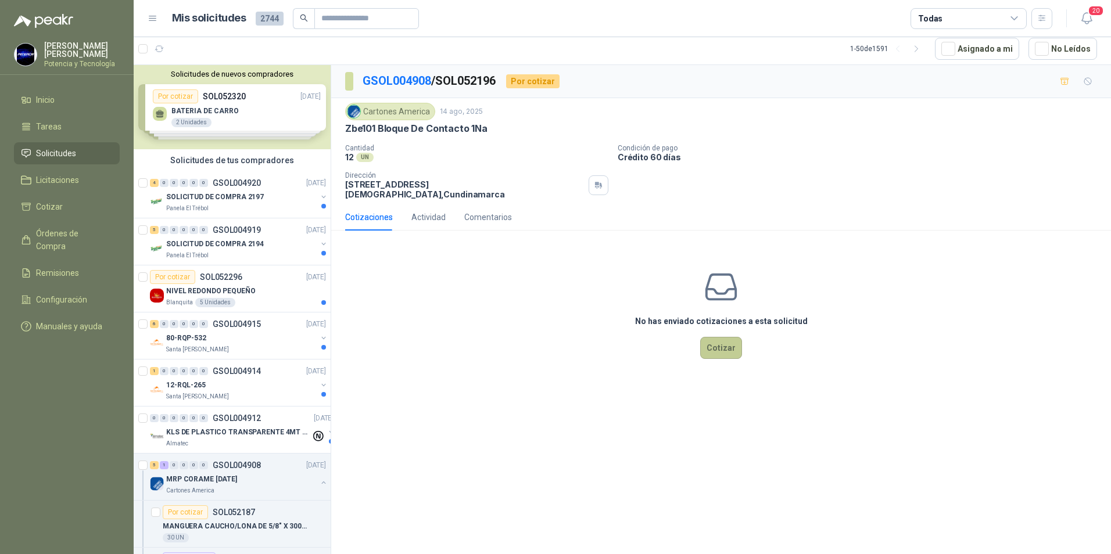
click at [722, 346] on button "Cotizar" at bounding box center [721, 348] width 42 height 22
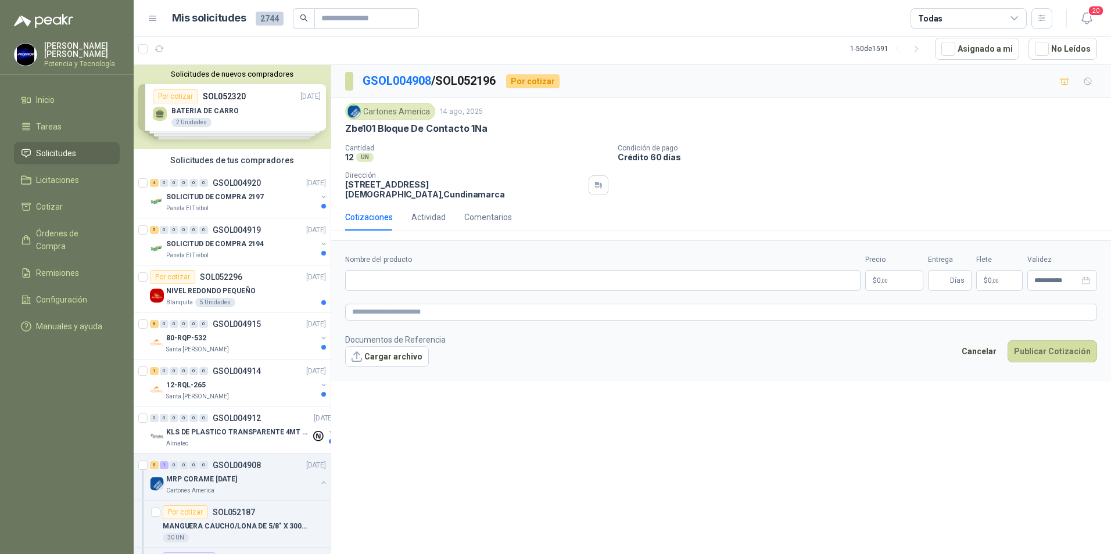
click at [19, 348] on menu "[PERSON_NAME] Potencia y Tecnología Inicio Tareas Solicitudes Licitaciones Coti…" at bounding box center [67, 277] width 134 height 554
click at [460, 282] on input "Nombre del producto" at bounding box center [602, 280] width 515 height 21
paste input "**********"
type input "**********"
click at [904, 277] on p "$ 0 ,00" at bounding box center [894, 280] width 58 height 21
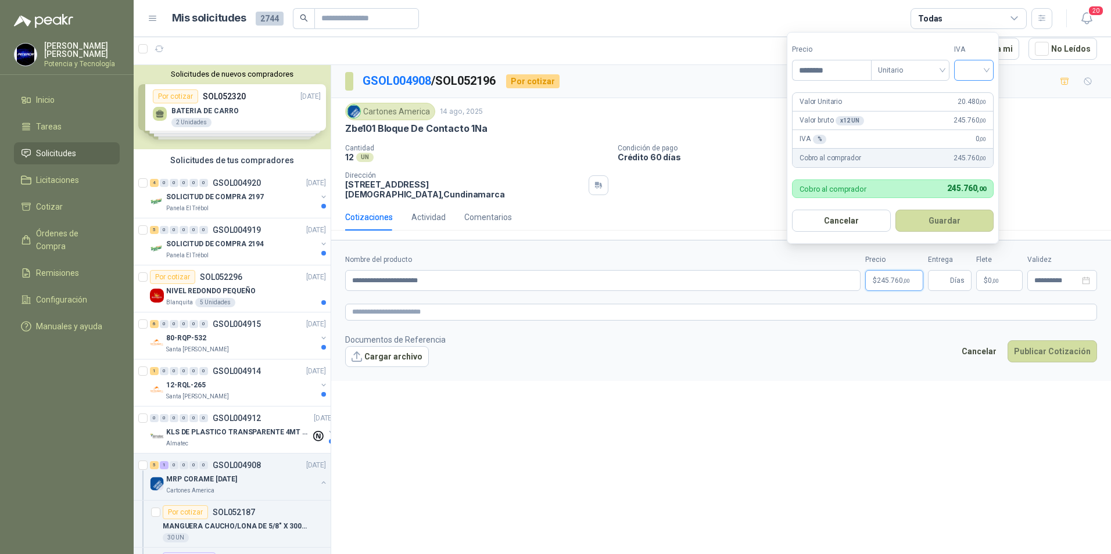
type input "********"
click at [981, 77] on input "search" at bounding box center [974, 68] width 26 height 17
click at [971, 96] on div "19%" at bounding box center [976, 94] width 21 height 13
click at [950, 219] on button "Guardar" at bounding box center [946, 221] width 100 height 22
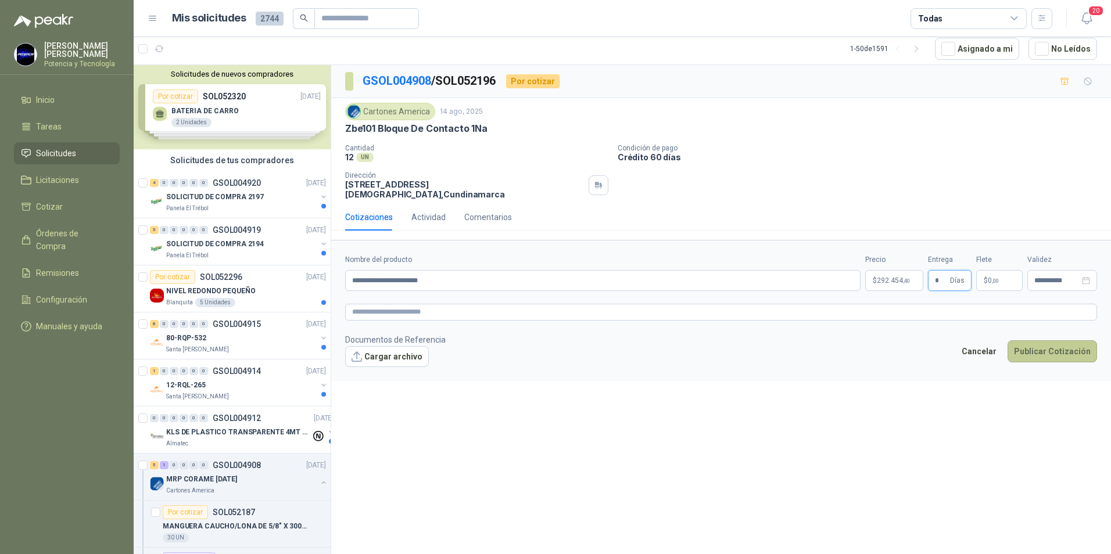
type input "*"
click at [1066, 340] on button "Publicar Cotización" at bounding box center [1051, 351] width 89 height 22
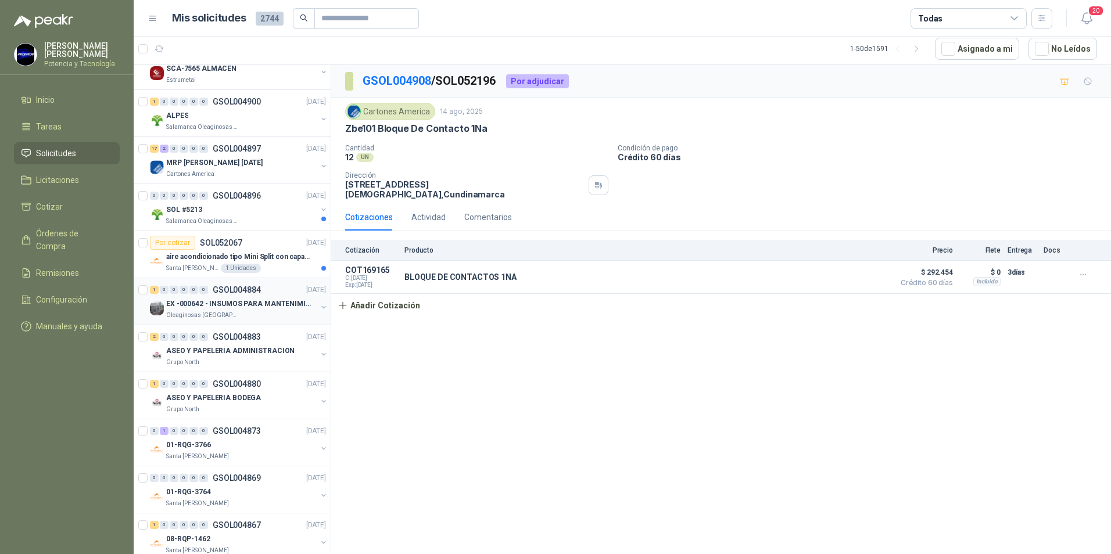
scroll to position [930, 0]
click at [214, 155] on div "MRP [PERSON_NAME] [DATE]" at bounding box center [241, 162] width 150 height 14
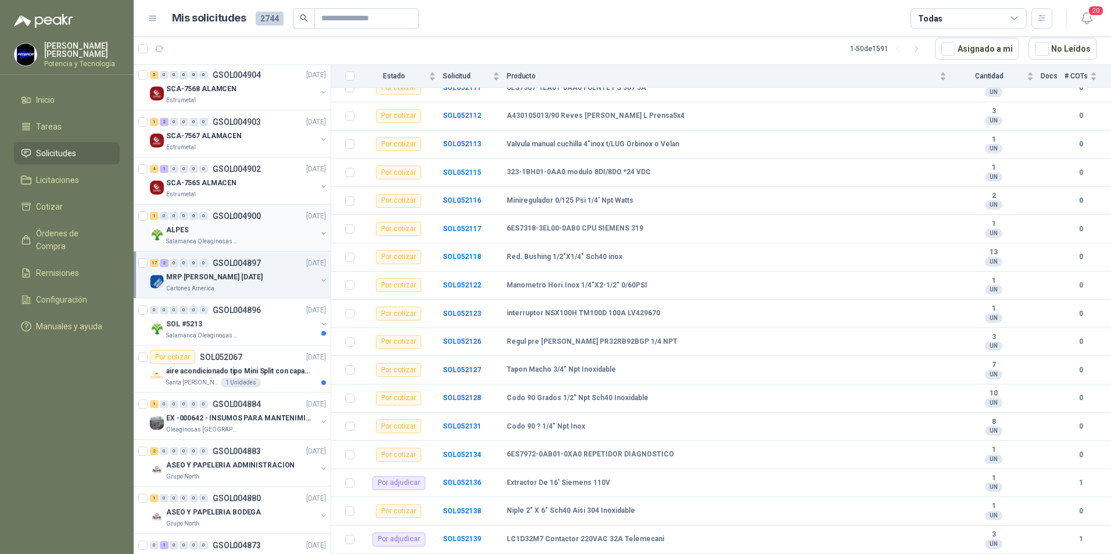
scroll to position [813, 0]
click at [188, 268] on div "17 2 0 0 0 0 GSOL004897 [DATE]" at bounding box center [239, 264] width 178 height 14
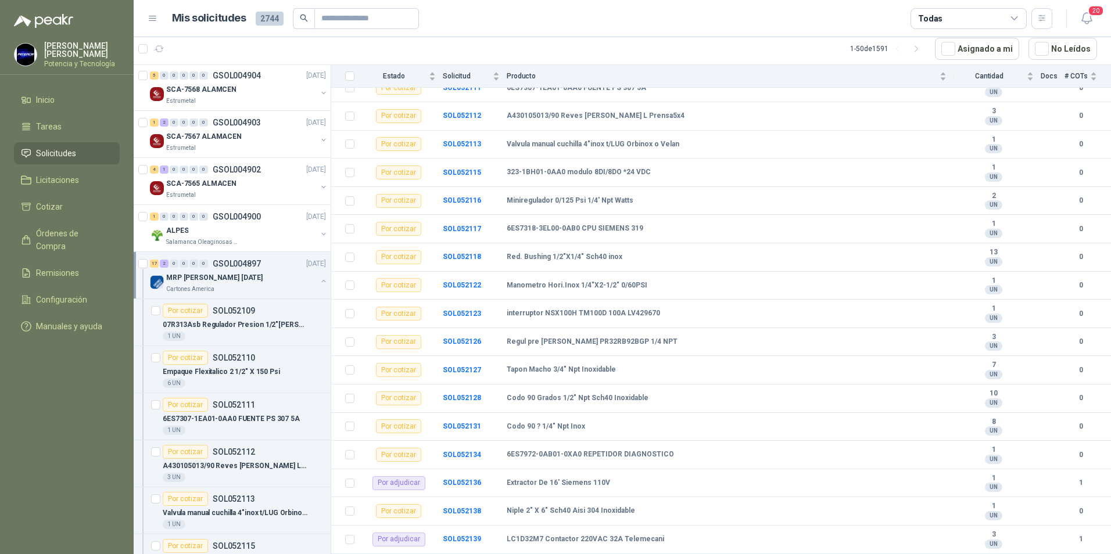
click at [221, 281] on p "MRP [PERSON_NAME] [DATE]" at bounding box center [214, 277] width 96 height 11
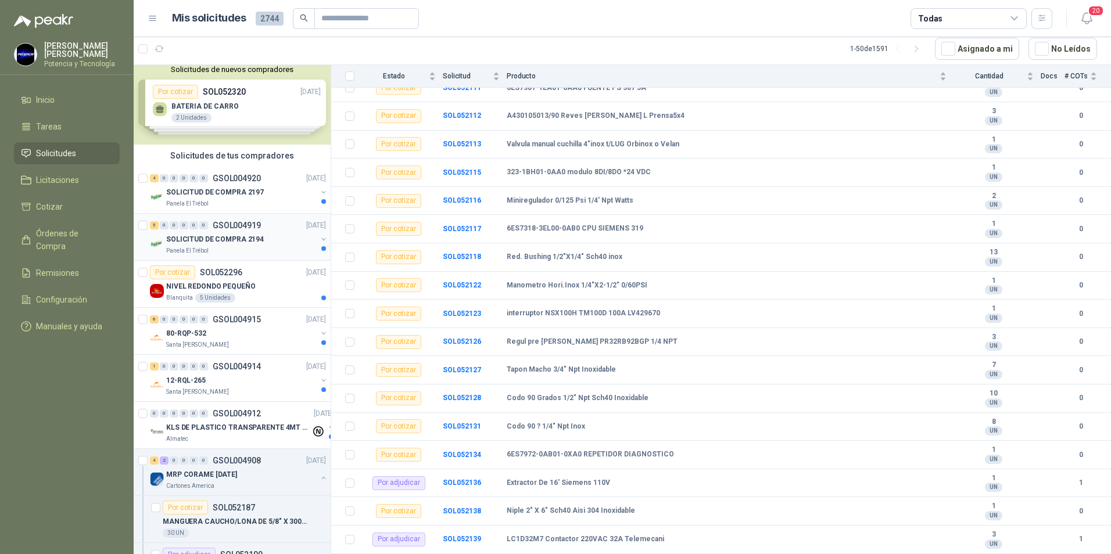
scroll to position [0, 0]
